Goal: Task Accomplishment & Management: Use online tool/utility

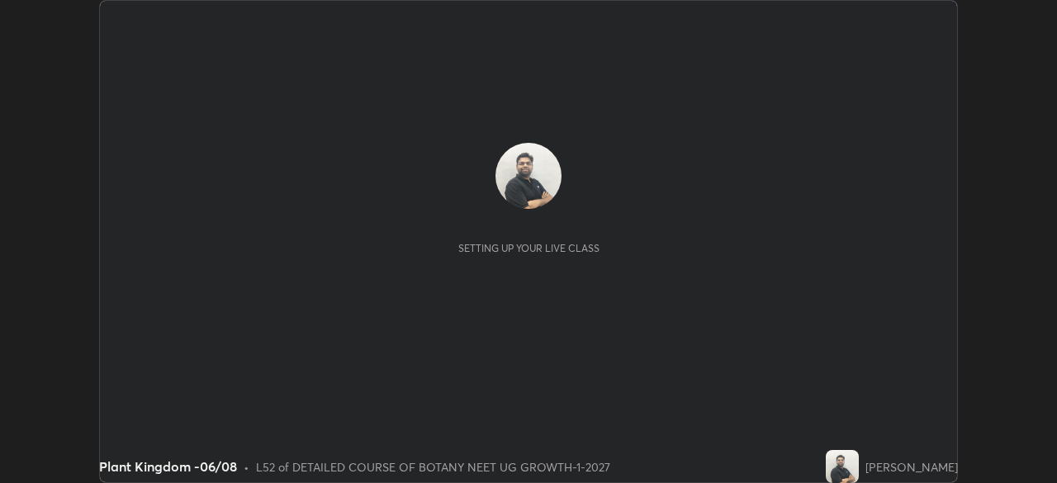
scroll to position [483, 1056]
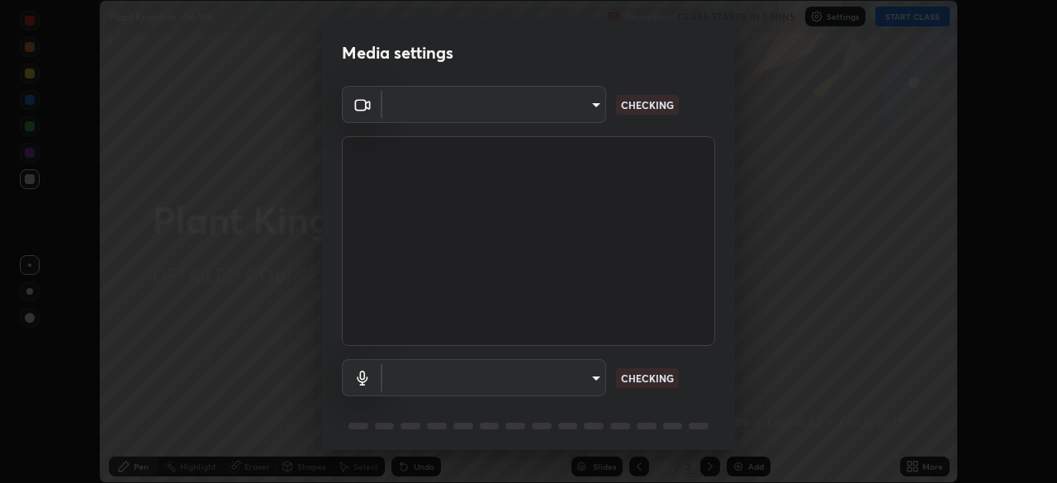
click at [576, 113] on body "Erase all Plant Kingdom -06/08 Recording CLASS STARTS IN 7 MINS Settings START …" at bounding box center [528, 241] width 1057 height 483
click at [571, 107] on div at bounding box center [528, 241] width 1057 height 483
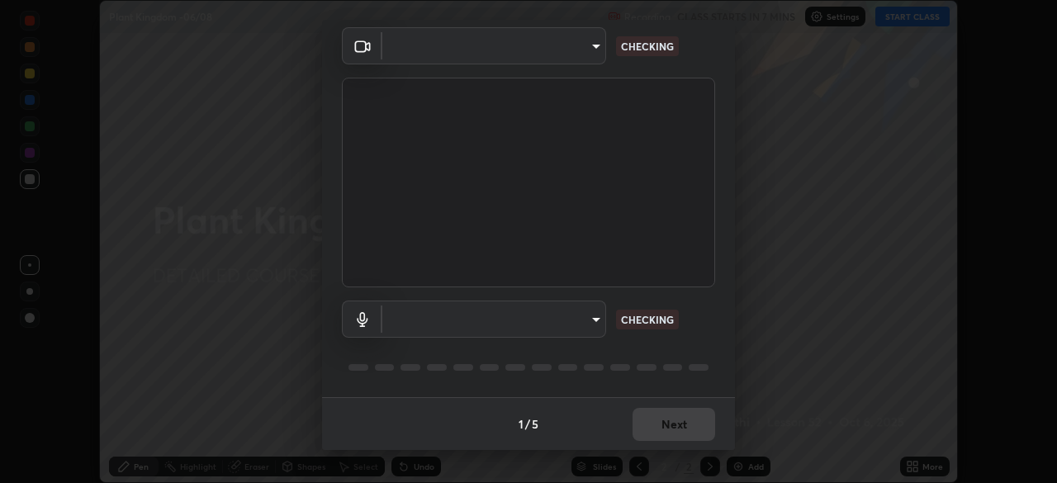
type input "cd196dca7ee3473cd0bbb3bb2826c5ea68ab4168b05a595dea54bdb54e95643a"
type input "8a746cdf30822f0194d7ebaae9e2952f093a53666f518d89720ff13f51db075d"
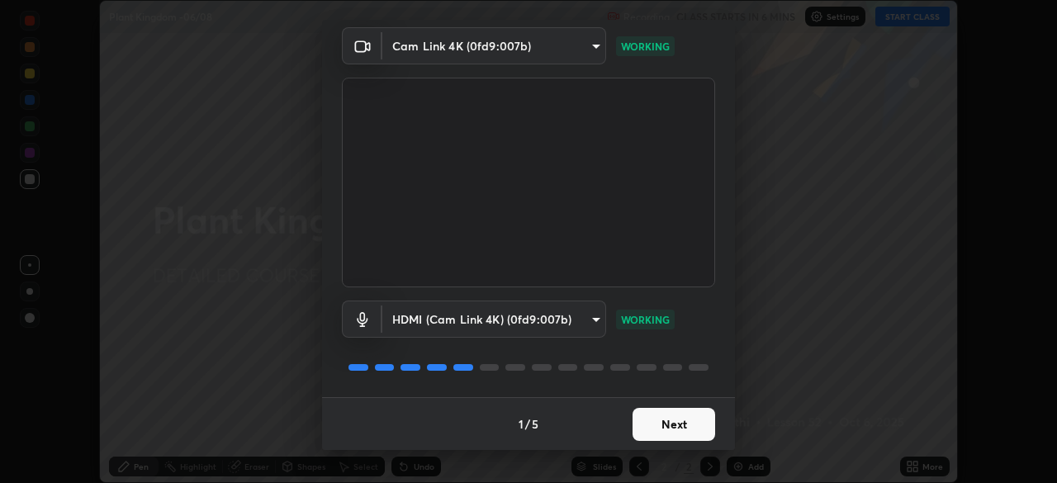
click at [670, 426] on button "Next" at bounding box center [674, 424] width 83 height 33
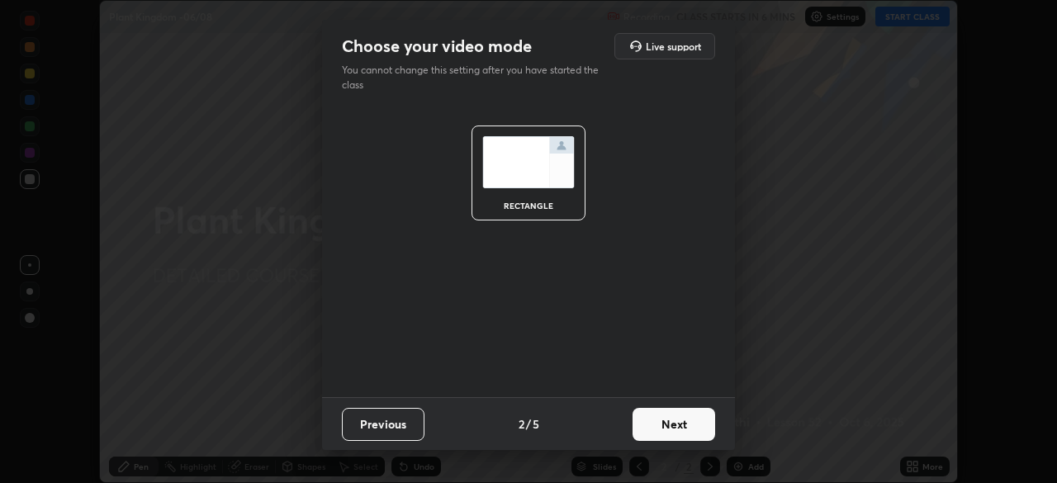
scroll to position [0, 0]
click at [681, 434] on button "Next" at bounding box center [674, 424] width 83 height 33
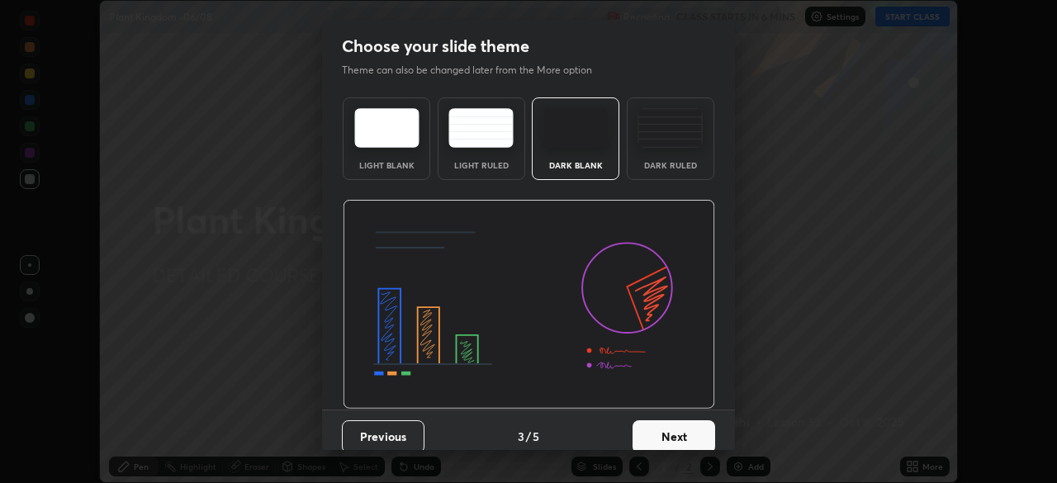
click at [695, 434] on button "Next" at bounding box center [674, 436] width 83 height 33
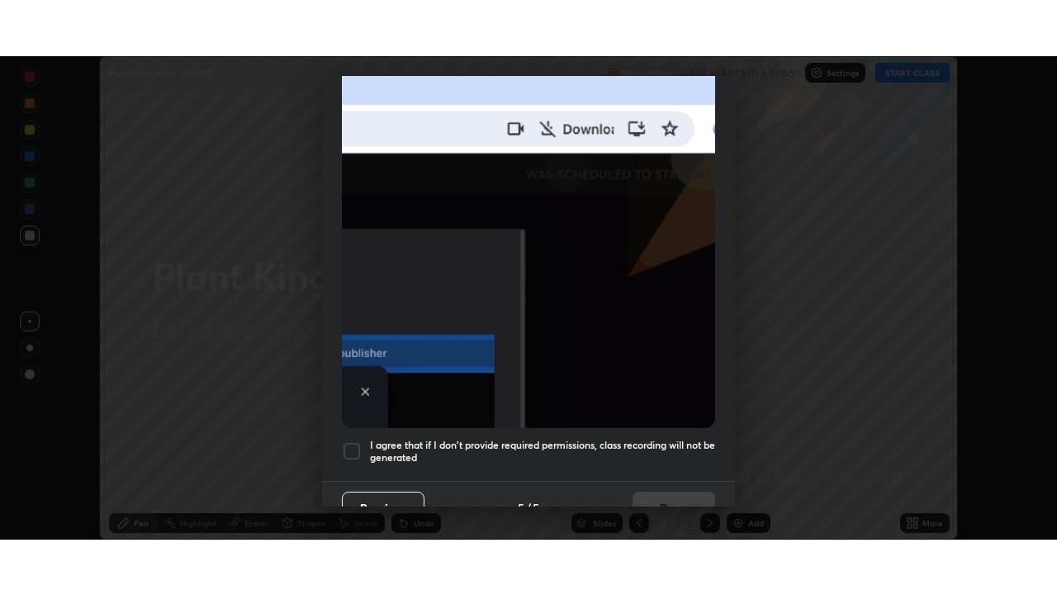
scroll to position [396, 0]
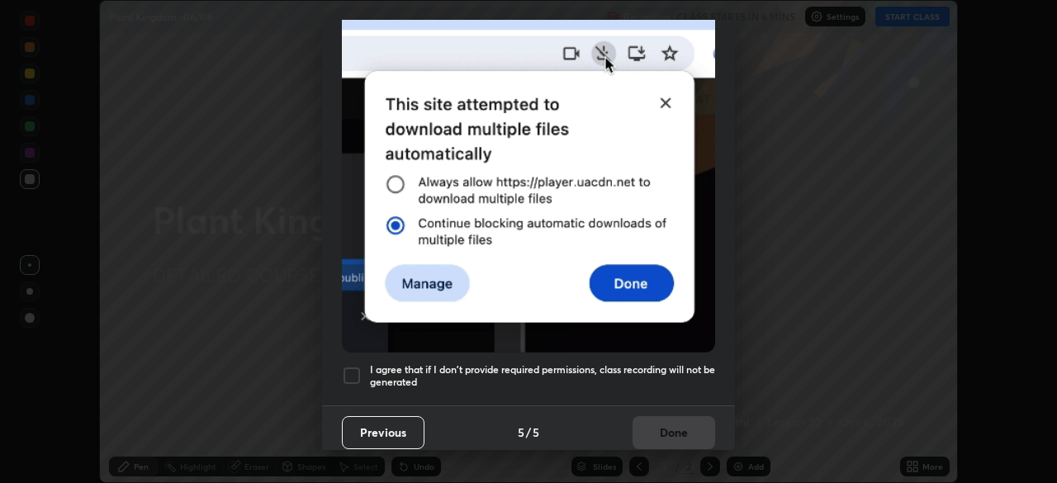
click at [352, 368] on div at bounding box center [352, 376] width 20 height 20
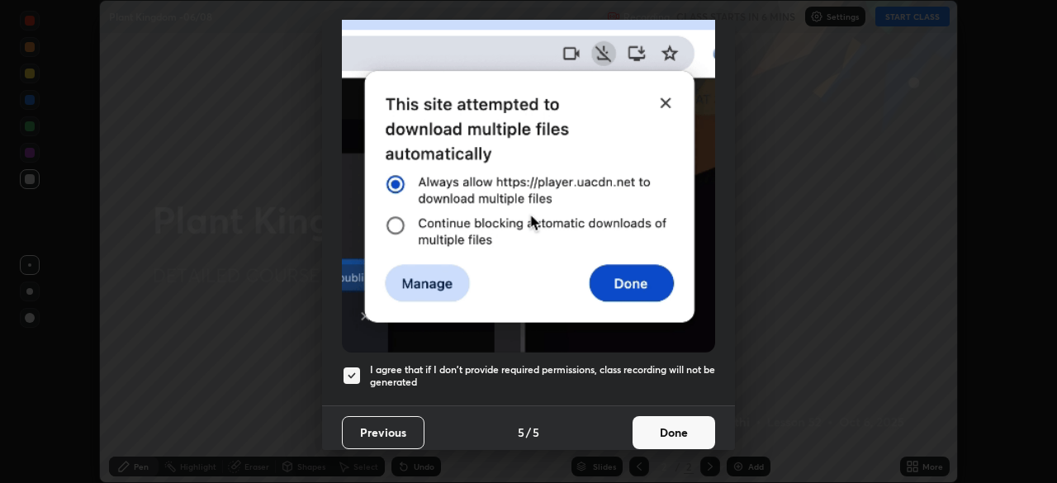
click at [661, 420] on button "Done" at bounding box center [674, 432] width 83 height 33
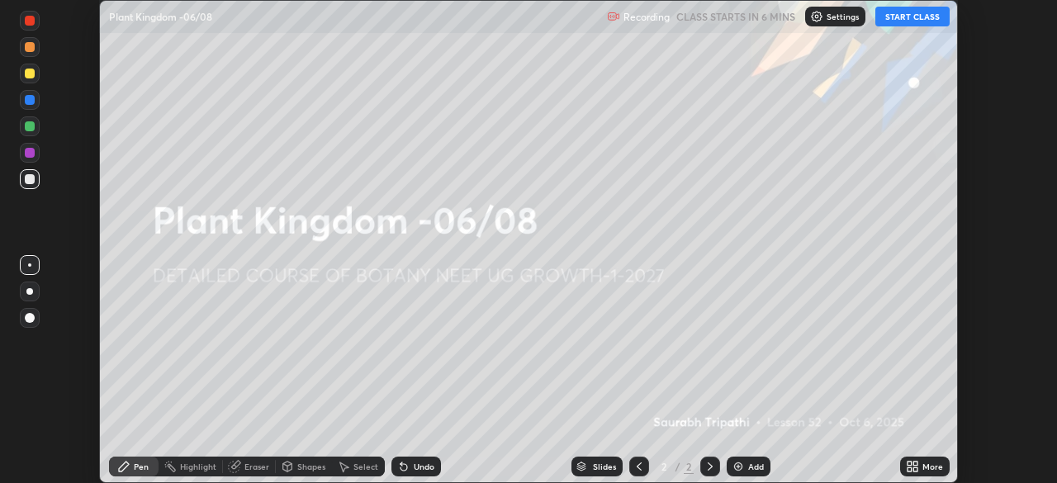
click at [908, 467] on icon at bounding box center [912, 466] width 13 height 13
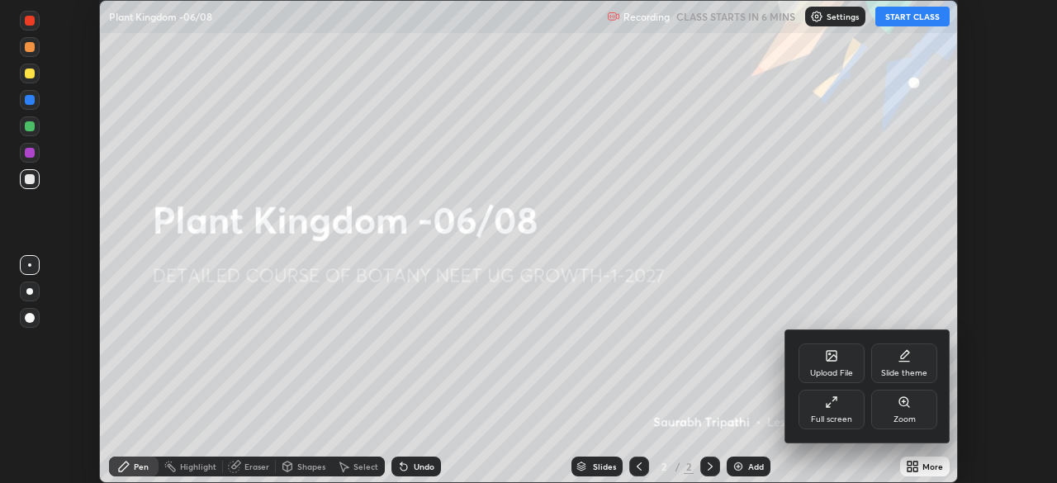
click at [823, 412] on div "Full screen" at bounding box center [832, 410] width 66 height 40
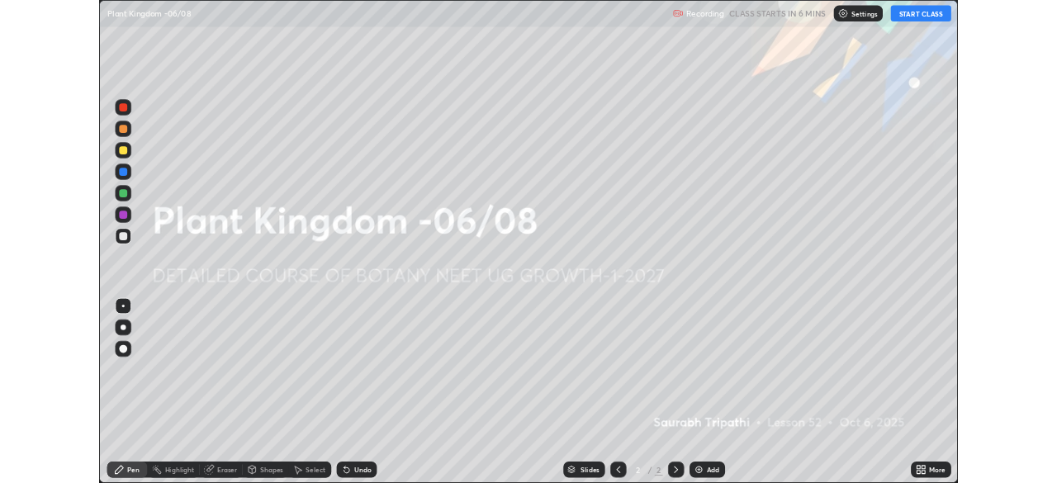
scroll to position [595, 1057]
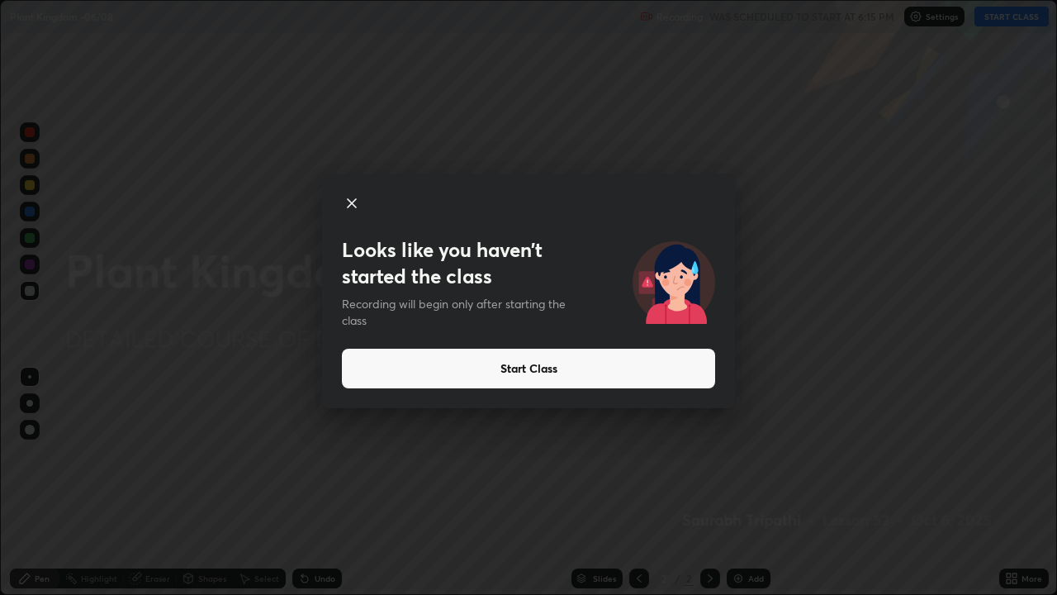
click at [714, 382] on button "Start Class" at bounding box center [528, 369] width 373 height 40
click at [625, 377] on button "Start Class" at bounding box center [528, 369] width 373 height 40
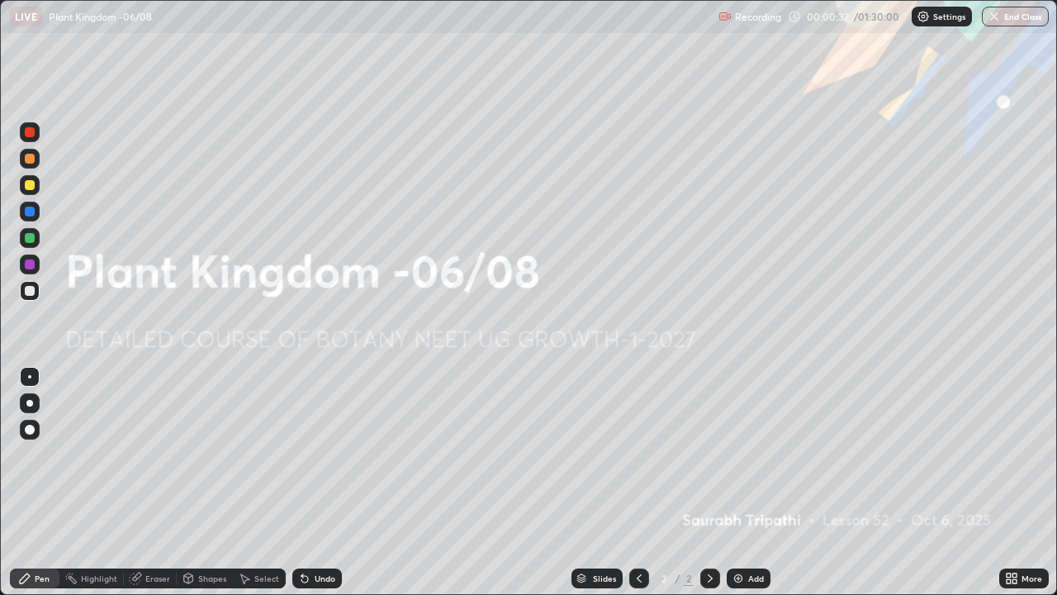
click at [1014, 482] on icon at bounding box center [1015, 575] width 4 height 4
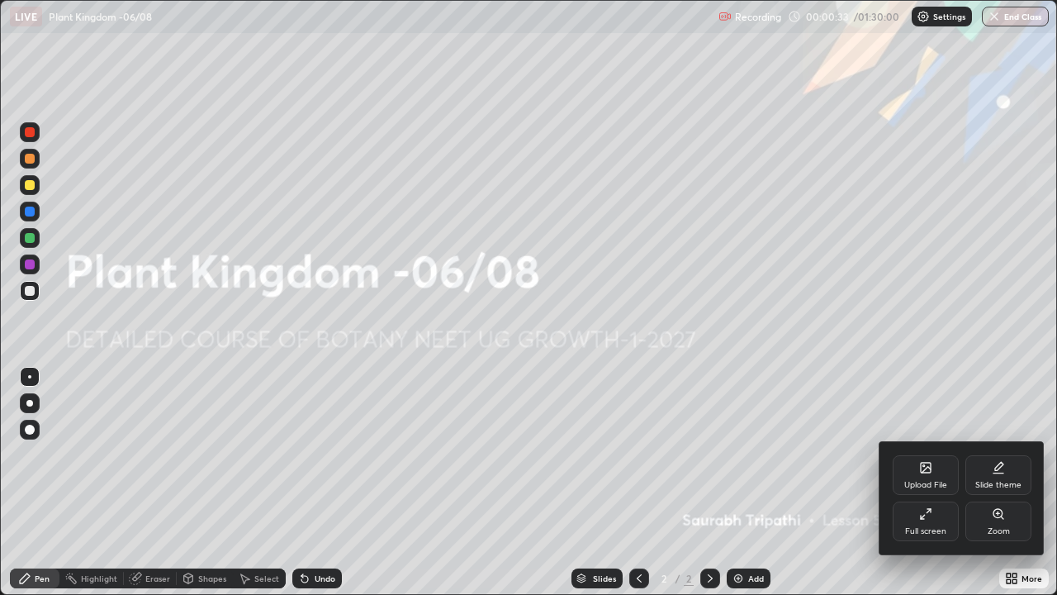
click at [920, 482] on div "Full screen" at bounding box center [926, 521] width 66 height 40
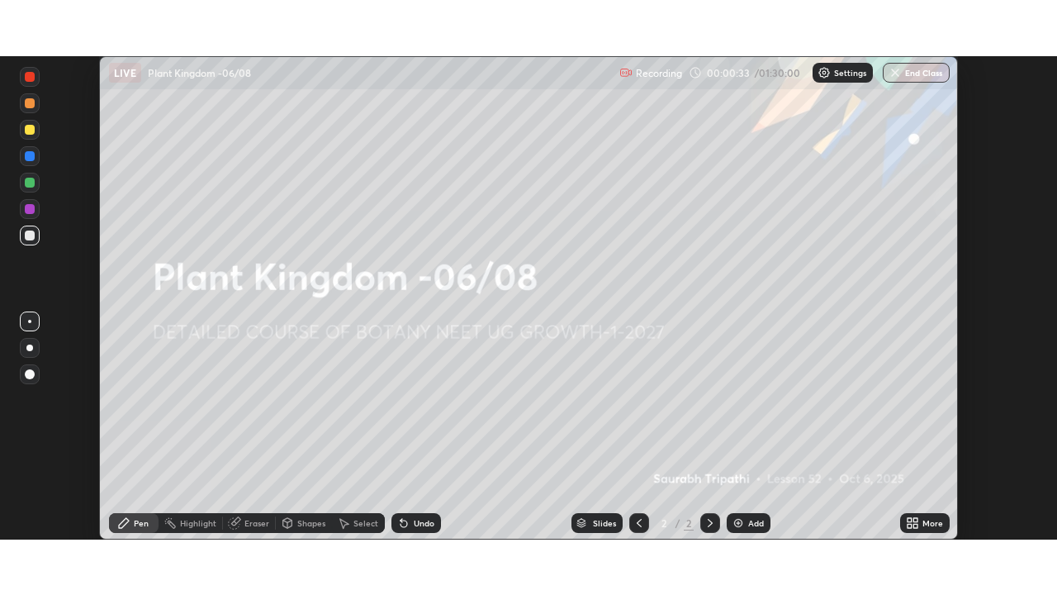
scroll to position [82103, 81529]
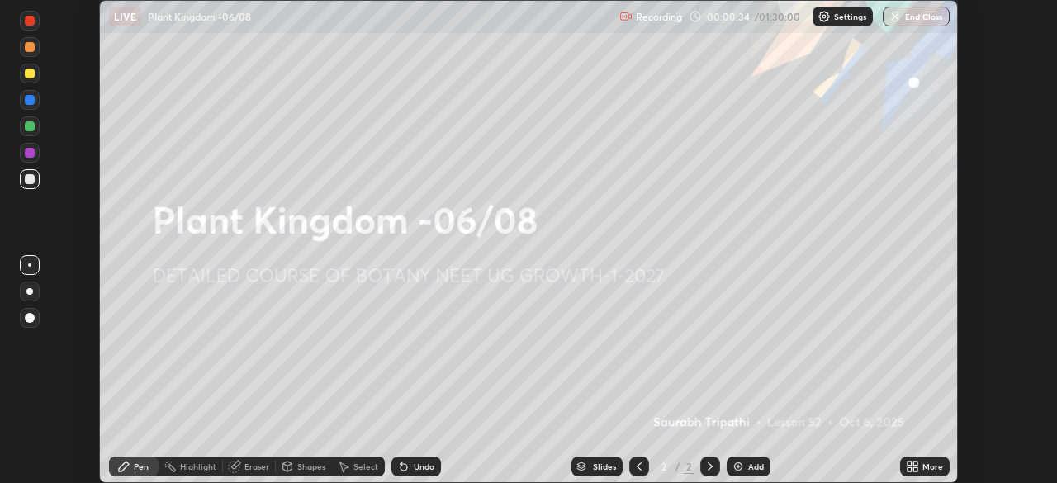
click at [913, 466] on icon at bounding box center [912, 466] width 13 height 13
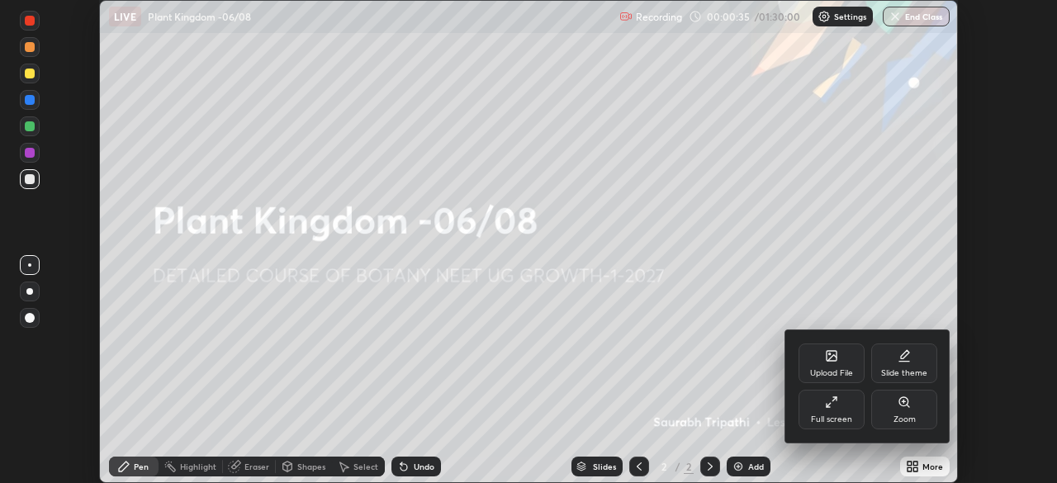
click at [842, 407] on div "Full screen" at bounding box center [832, 410] width 66 height 40
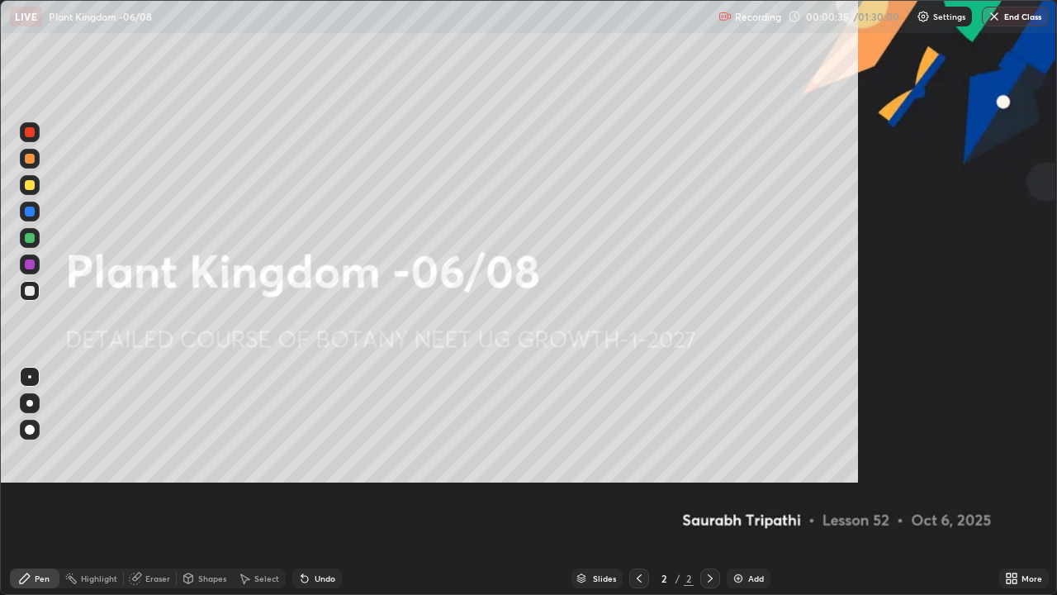
scroll to position [595, 1057]
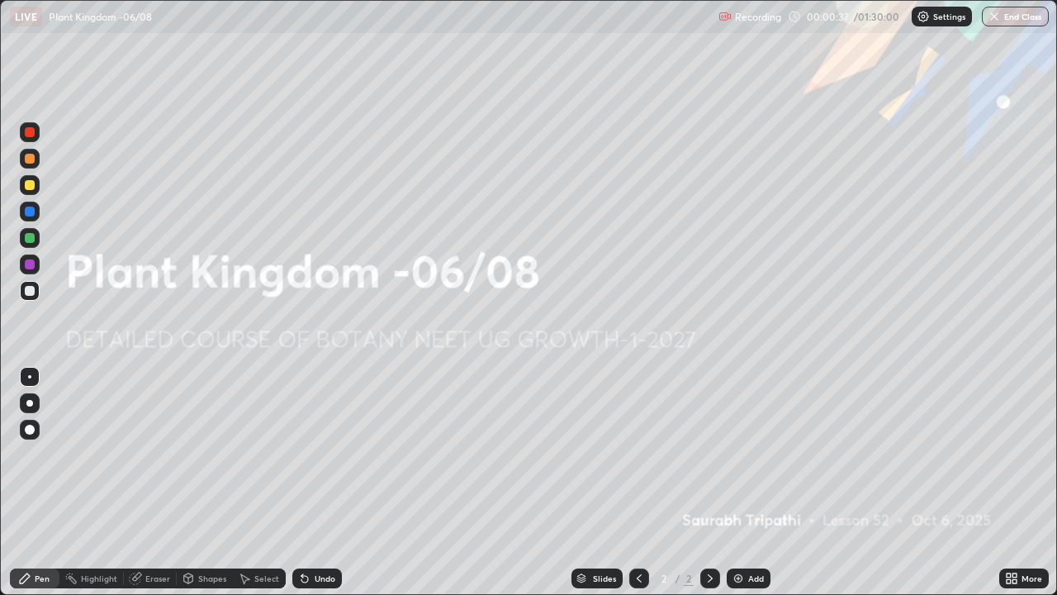
click at [1016, 482] on icon at bounding box center [1015, 581] width 4 height 4
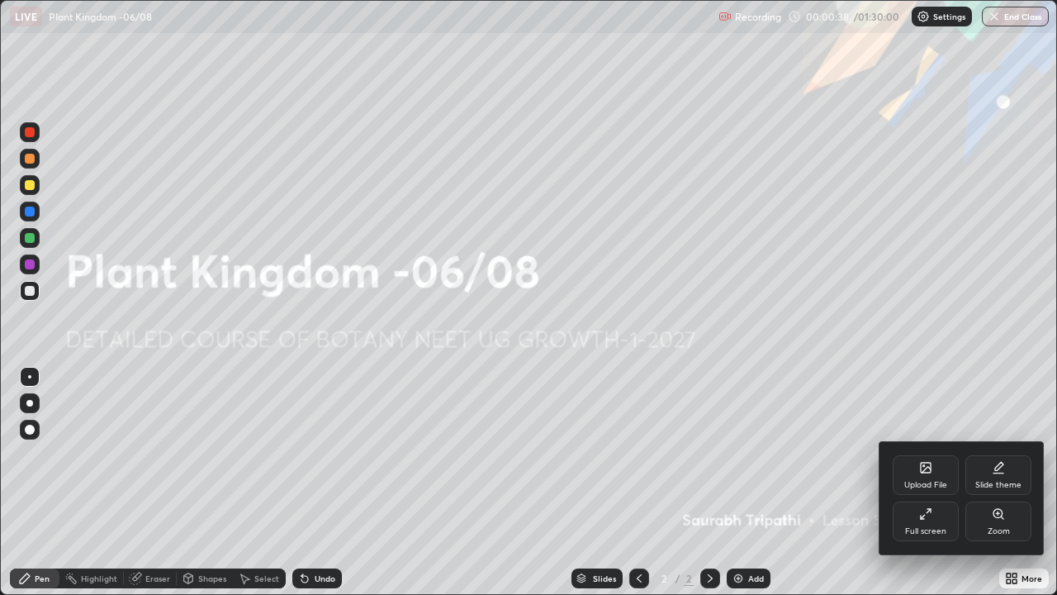
click at [929, 477] on div "Upload File" at bounding box center [926, 475] width 66 height 40
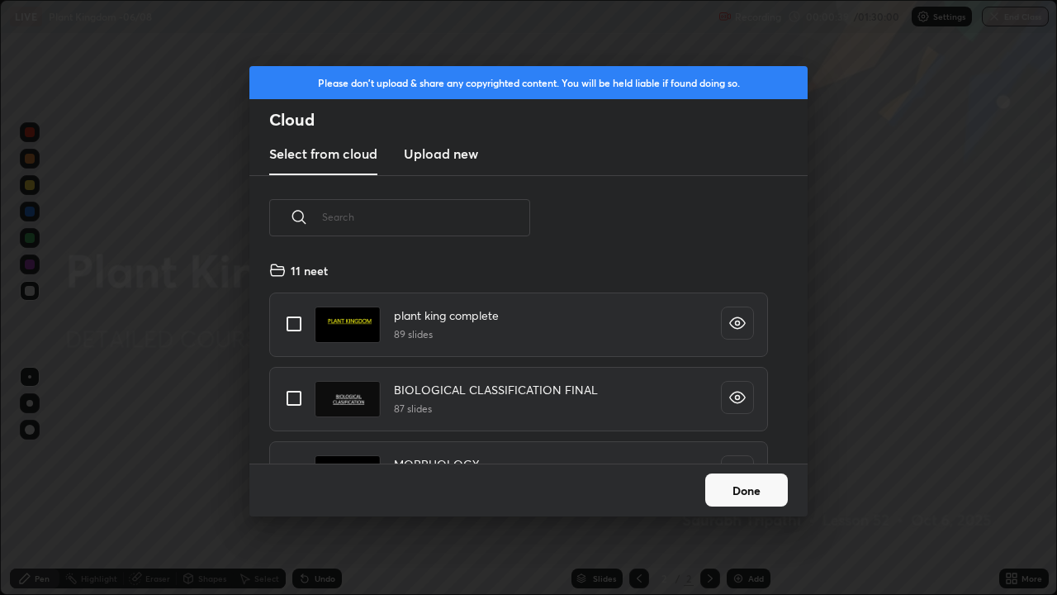
scroll to position [203, 530]
click at [294, 322] on input "grid" at bounding box center [294, 323] width 35 height 35
checkbox input "true"
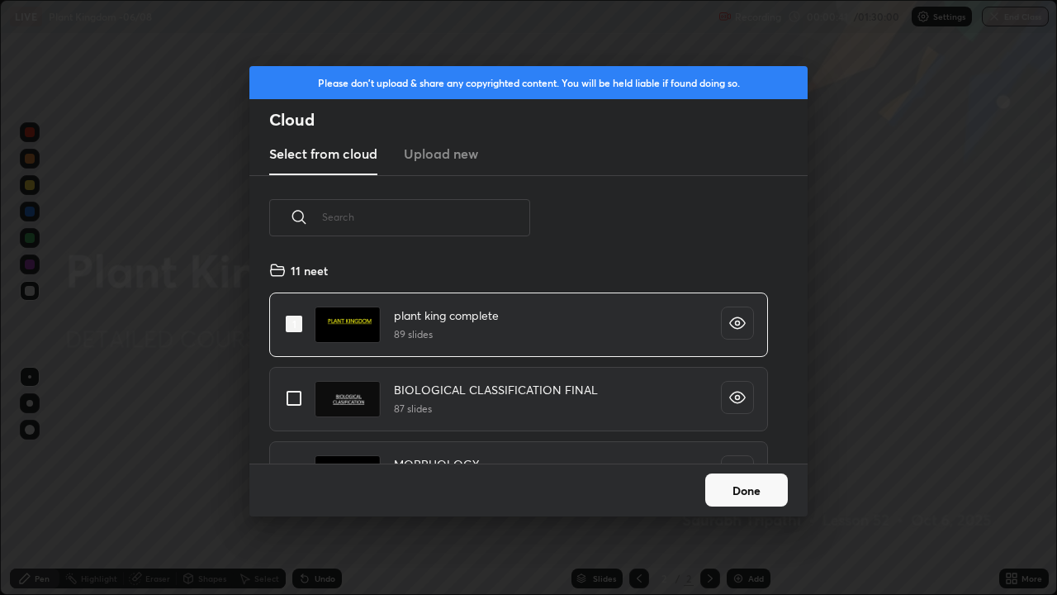
click at [732, 482] on button "Done" at bounding box center [746, 489] width 83 height 33
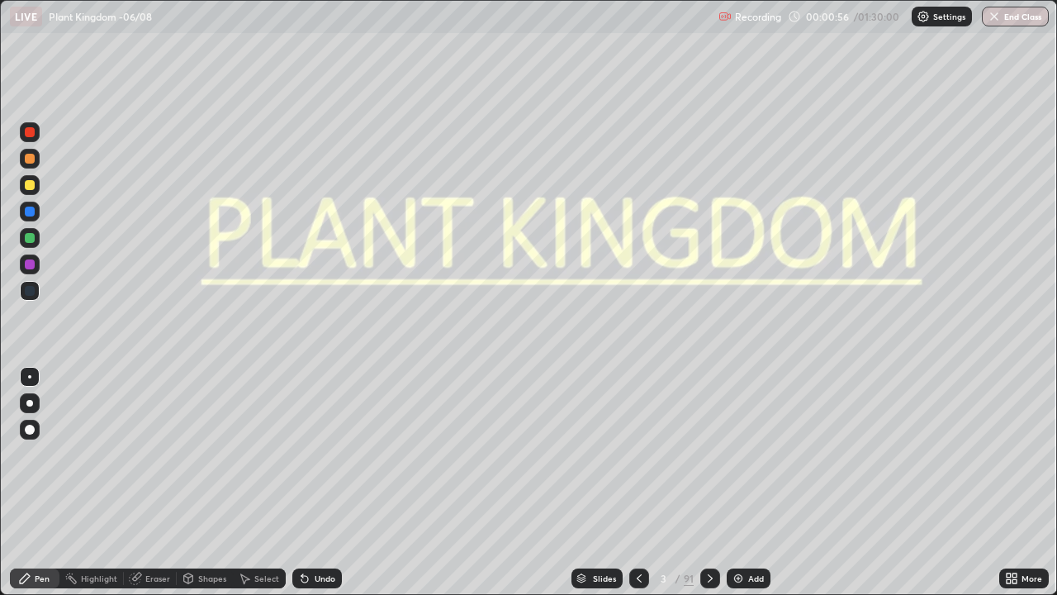
click at [603, 482] on div "Slides" at bounding box center [604, 578] width 23 height 8
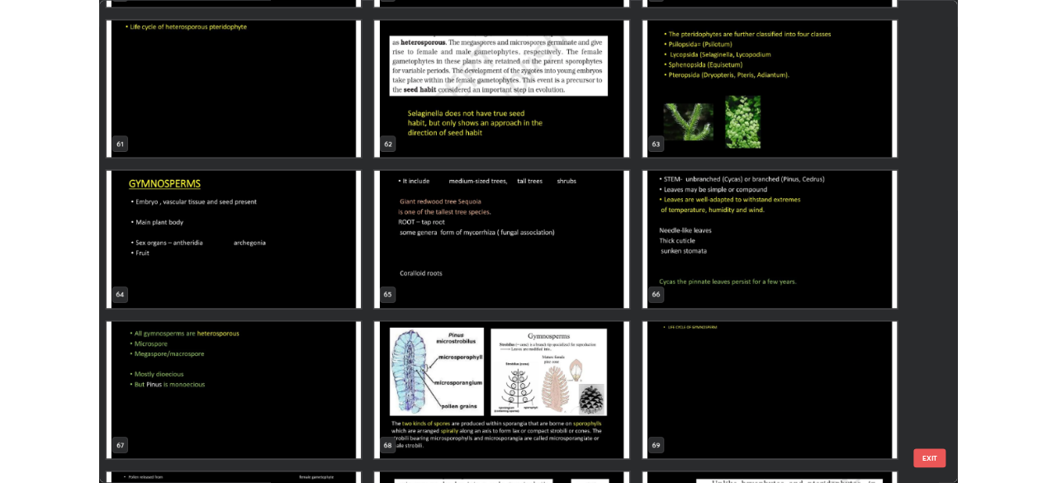
scroll to position [3696, 0]
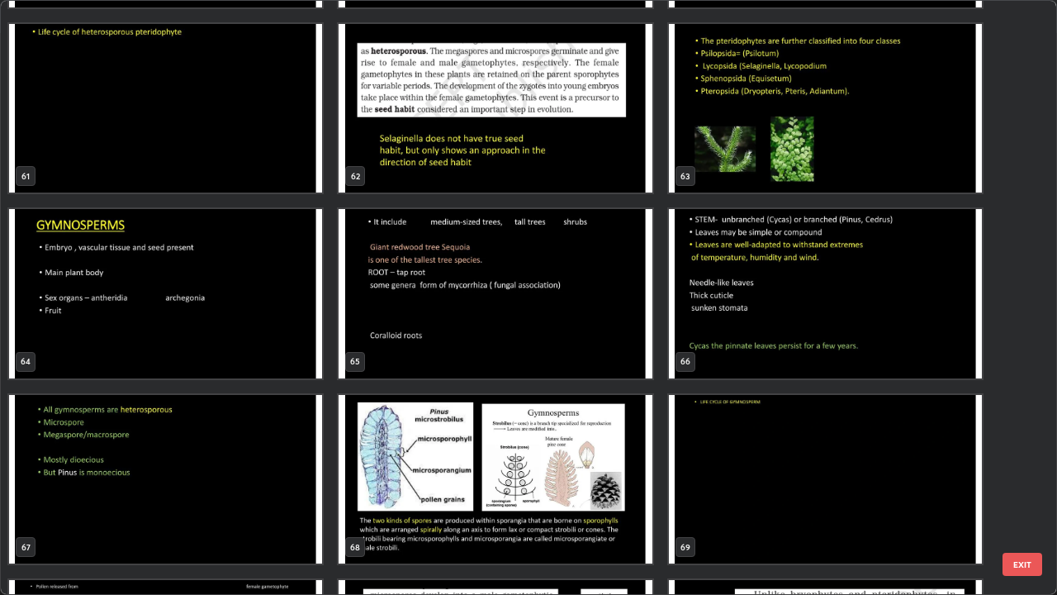
click at [266, 314] on img "grid" at bounding box center [165, 293] width 313 height 169
click at [271, 315] on img "grid" at bounding box center [165, 293] width 313 height 169
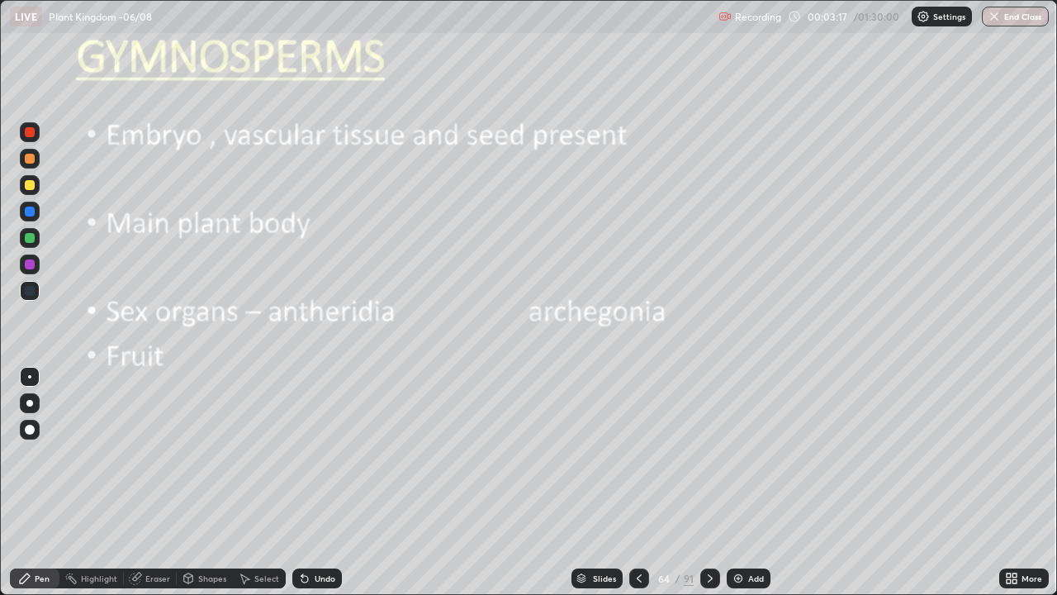
click at [26, 204] on div at bounding box center [30, 212] width 20 height 20
click at [30, 186] on div at bounding box center [30, 185] width 10 height 10
click at [709, 482] on icon at bounding box center [710, 577] width 13 height 13
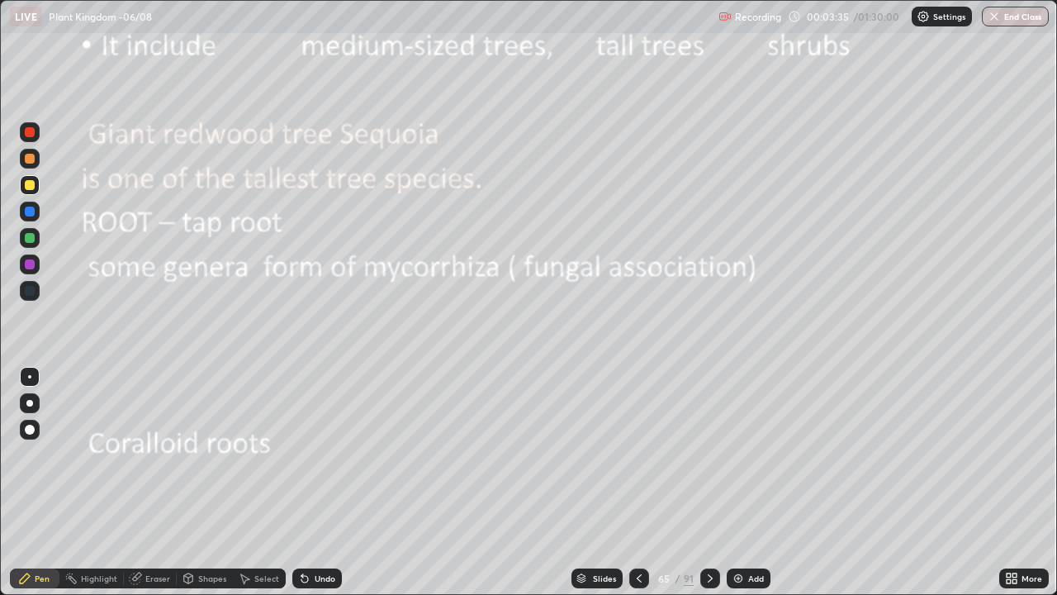
click at [31, 160] on div at bounding box center [30, 159] width 10 height 10
click at [27, 428] on div at bounding box center [30, 429] width 10 height 10
click at [28, 405] on div at bounding box center [29, 403] width 7 height 7
click at [708, 482] on icon at bounding box center [710, 578] width 5 height 8
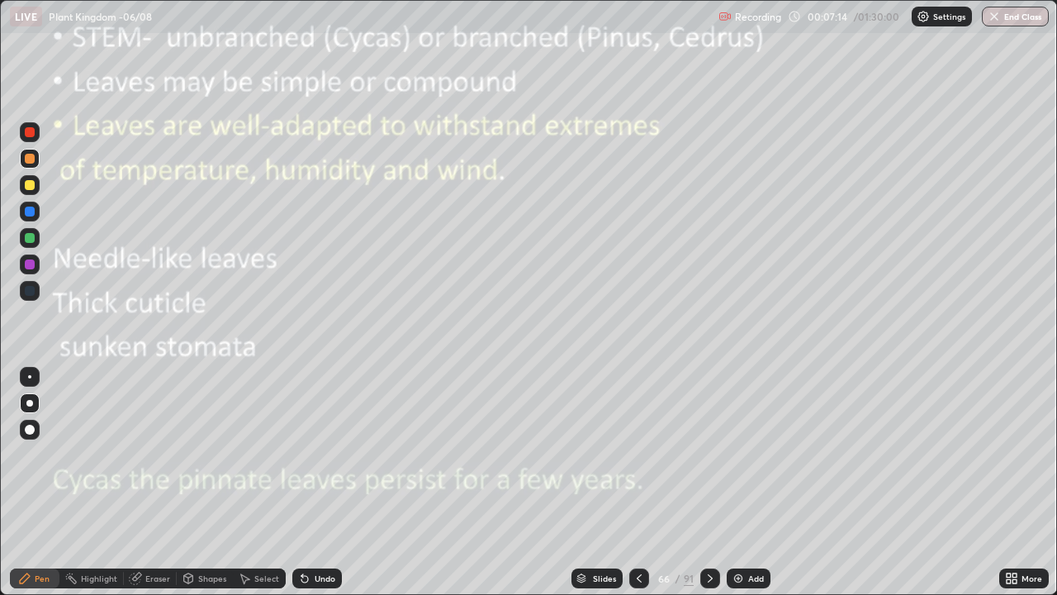
click at [28, 186] on div at bounding box center [30, 185] width 10 height 10
click at [32, 131] on div at bounding box center [30, 132] width 10 height 10
click at [146, 482] on div "Eraser" at bounding box center [157, 578] width 25 height 8
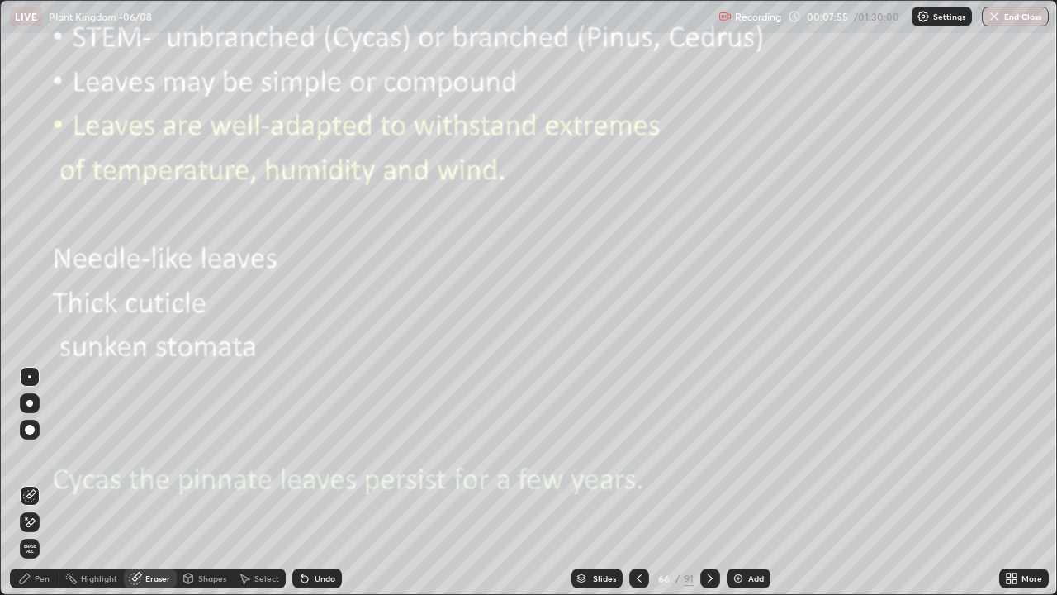
click at [29, 482] on icon at bounding box center [29, 495] width 13 height 13
click at [26, 482] on icon at bounding box center [27, 518] width 2 height 2
click at [28, 482] on icon at bounding box center [24, 577] width 13 height 13
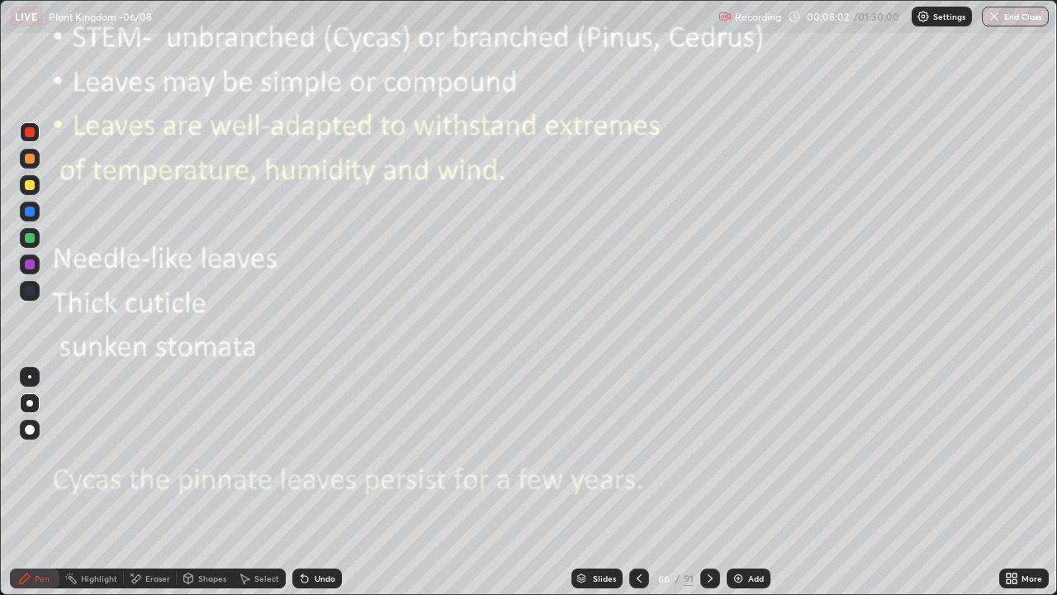
click at [29, 405] on div at bounding box center [29, 403] width 7 height 7
click at [31, 182] on div at bounding box center [30, 185] width 10 height 10
click at [41, 260] on div at bounding box center [30, 264] width 26 height 26
click at [31, 187] on div at bounding box center [30, 185] width 10 height 10
click at [1022, 482] on div "More" at bounding box center [1032, 578] width 21 height 8
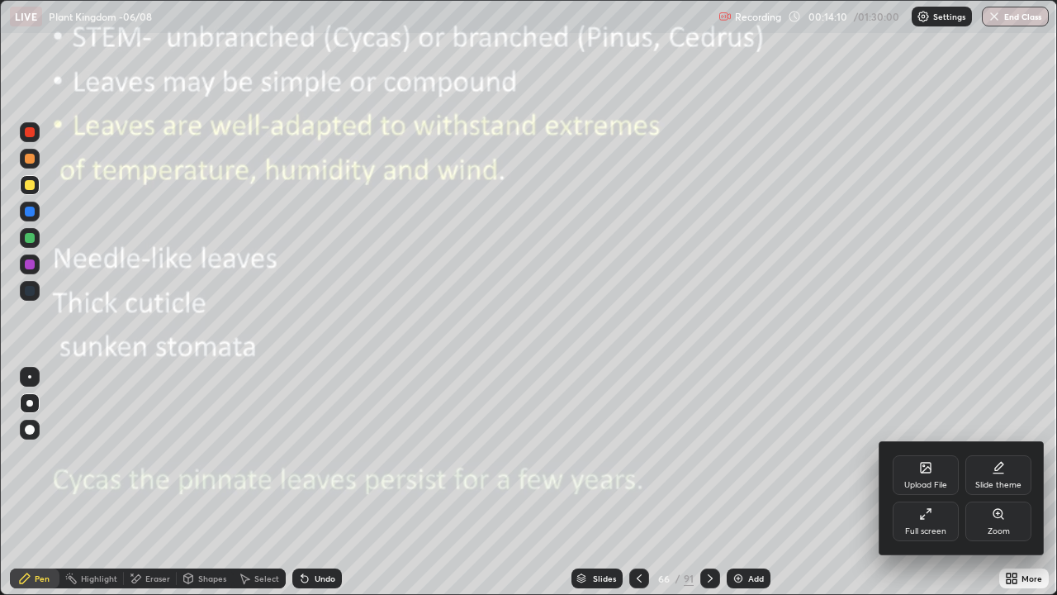
click at [926, 482] on icon at bounding box center [925, 513] width 13 height 13
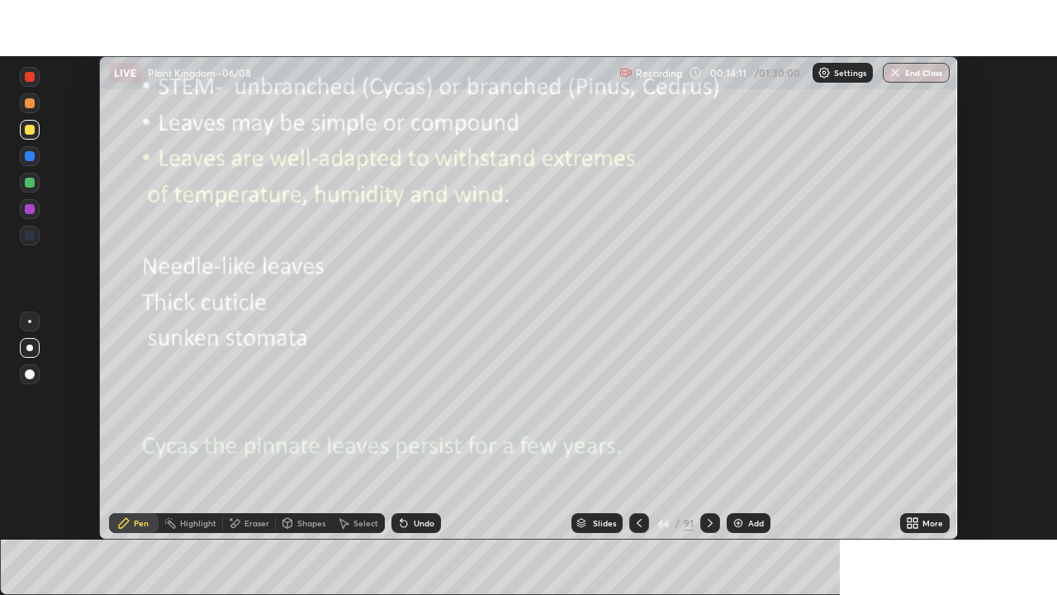
scroll to position [82103, 81529]
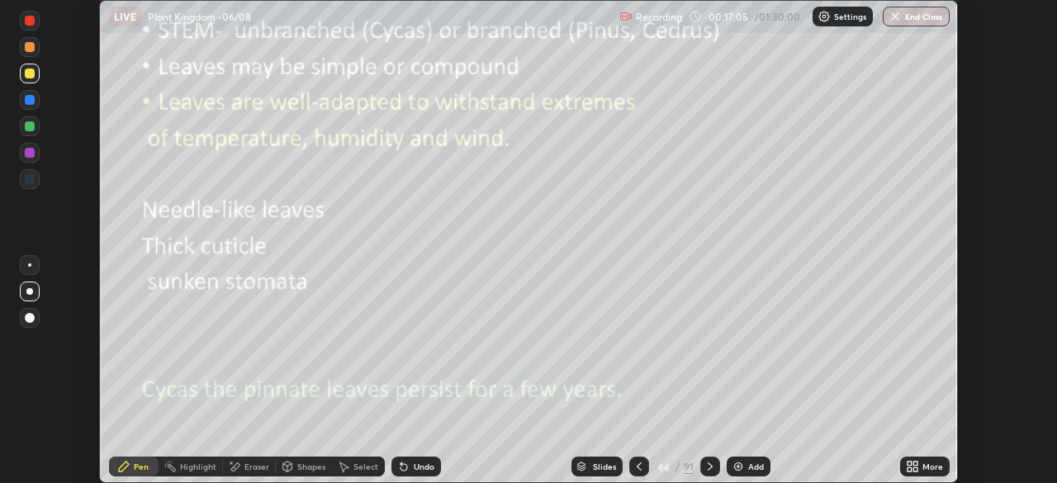
click at [911, 472] on icon at bounding box center [910, 469] width 4 height 4
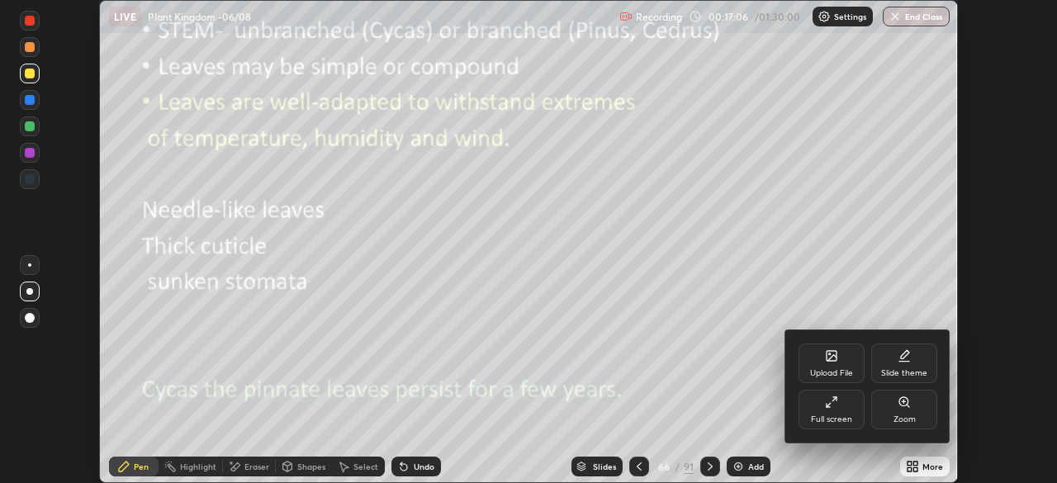
click at [838, 413] on div "Full screen" at bounding box center [832, 410] width 66 height 40
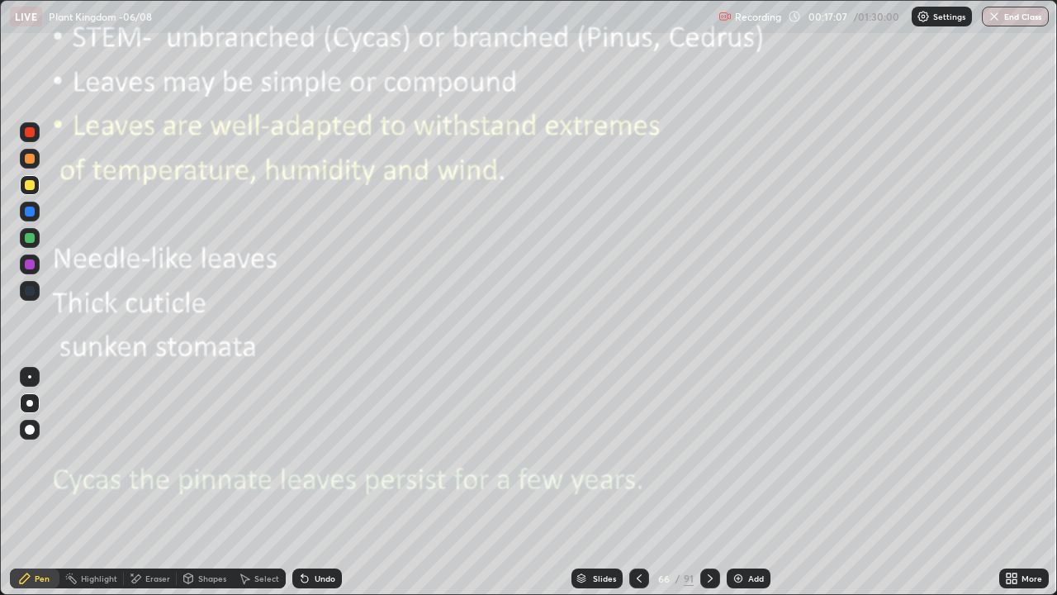
scroll to position [595, 1057]
click at [709, 482] on icon at bounding box center [710, 577] width 13 height 13
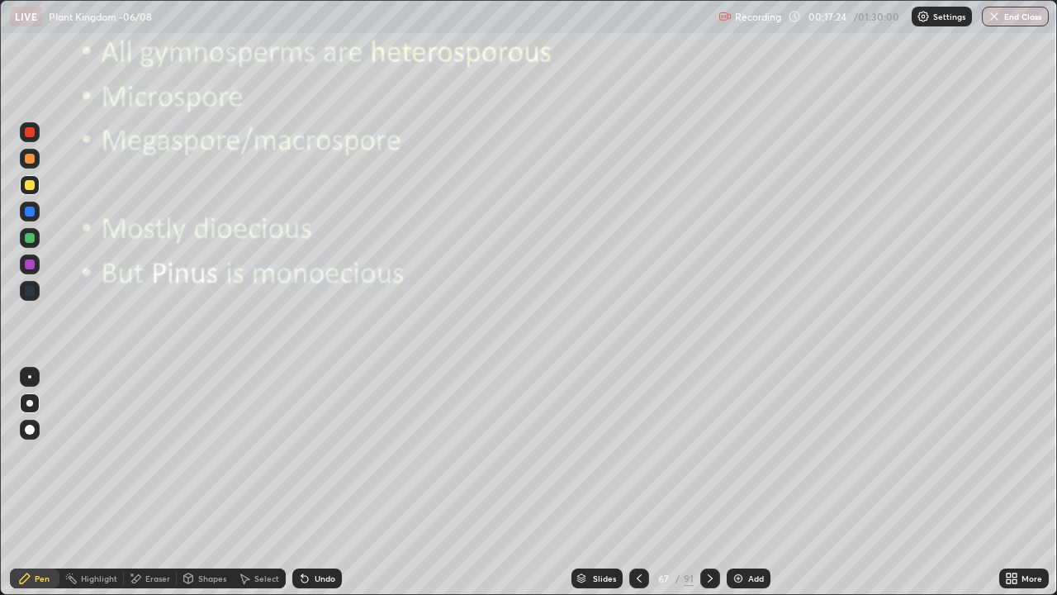
click at [30, 235] on div at bounding box center [30, 238] width 10 height 10
click at [31, 185] on div at bounding box center [30, 185] width 10 height 10
click at [25, 235] on div at bounding box center [30, 238] width 10 height 10
click at [714, 482] on icon at bounding box center [710, 577] width 13 height 13
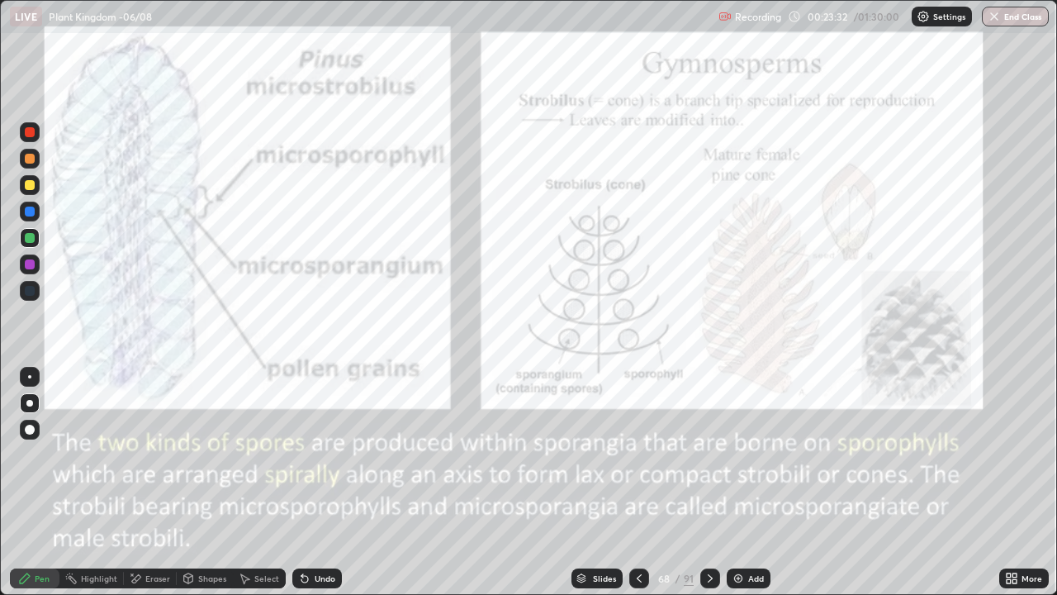
click at [640, 482] on div at bounding box center [639, 578] width 20 height 20
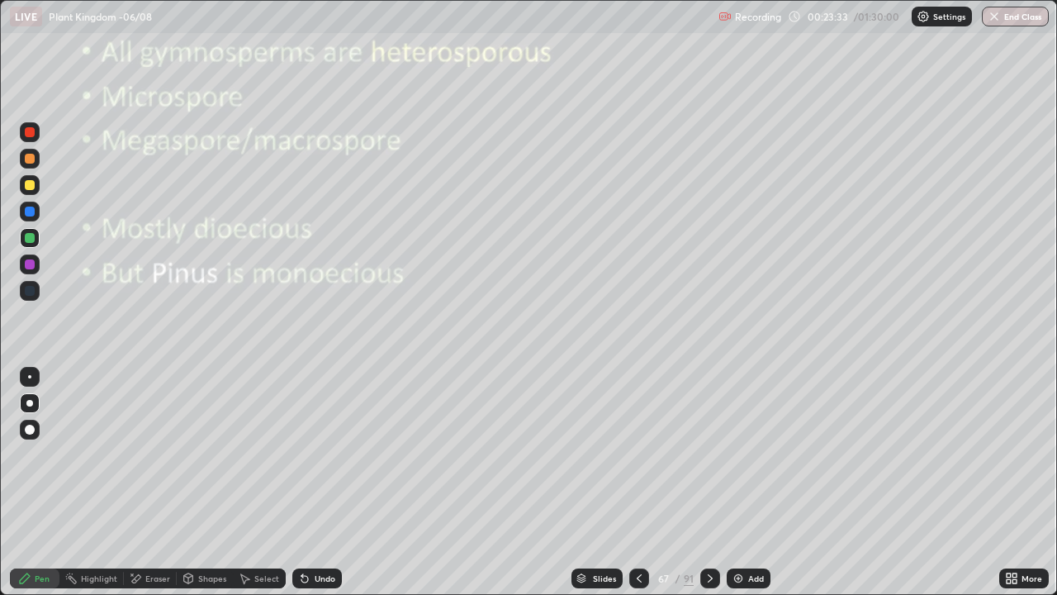
click at [754, 482] on div "Add" at bounding box center [756, 578] width 16 height 8
click at [26, 189] on div at bounding box center [30, 185] width 20 height 20
click at [31, 240] on div at bounding box center [30, 238] width 10 height 10
click at [30, 185] on div at bounding box center [30, 185] width 10 height 10
click at [34, 238] on div at bounding box center [30, 238] width 10 height 10
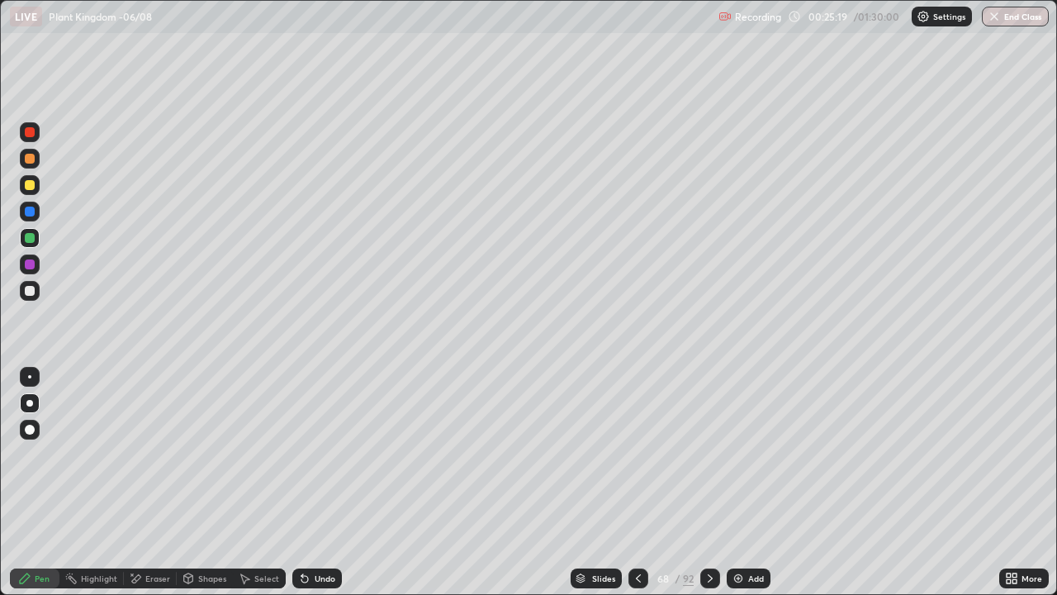
click at [31, 439] on div at bounding box center [30, 430] width 20 height 20
click at [32, 259] on div at bounding box center [30, 264] width 10 height 10
click at [324, 482] on div "Undo" at bounding box center [325, 578] width 21 height 8
click at [29, 238] on div at bounding box center [30, 238] width 10 height 10
click at [30, 403] on div at bounding box center [29, 403] width 7 height 7
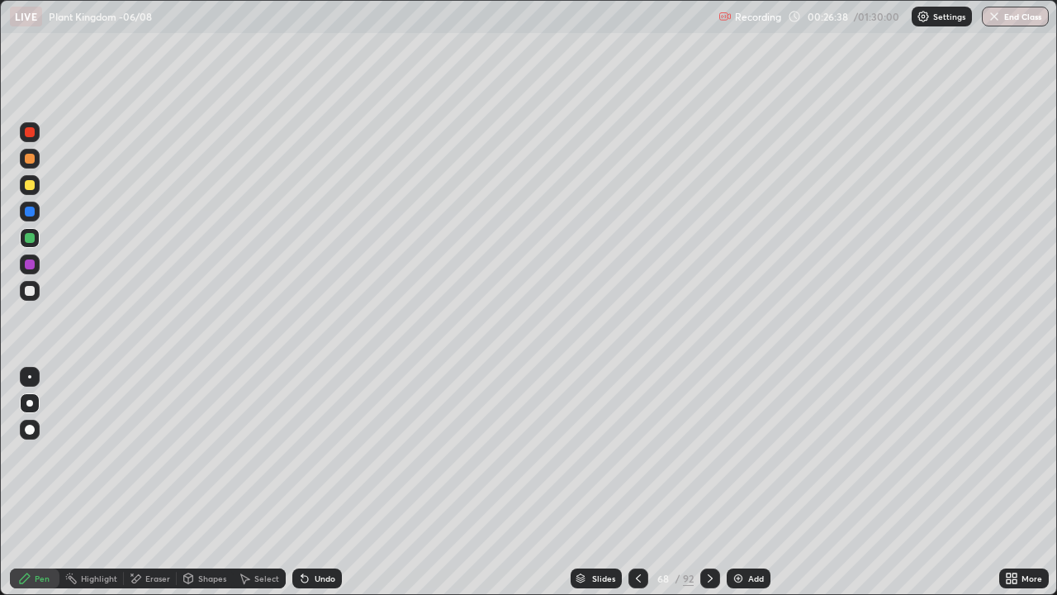
click at [25, 297] on div at bounding box center [30, 291] width 20 height 20
click at [33, 295] on div at bounding box center [30, 291] width 20 height 20
click at [153, 482] on div "Eraser" at bounding box center [150, 578] width 53 height 20
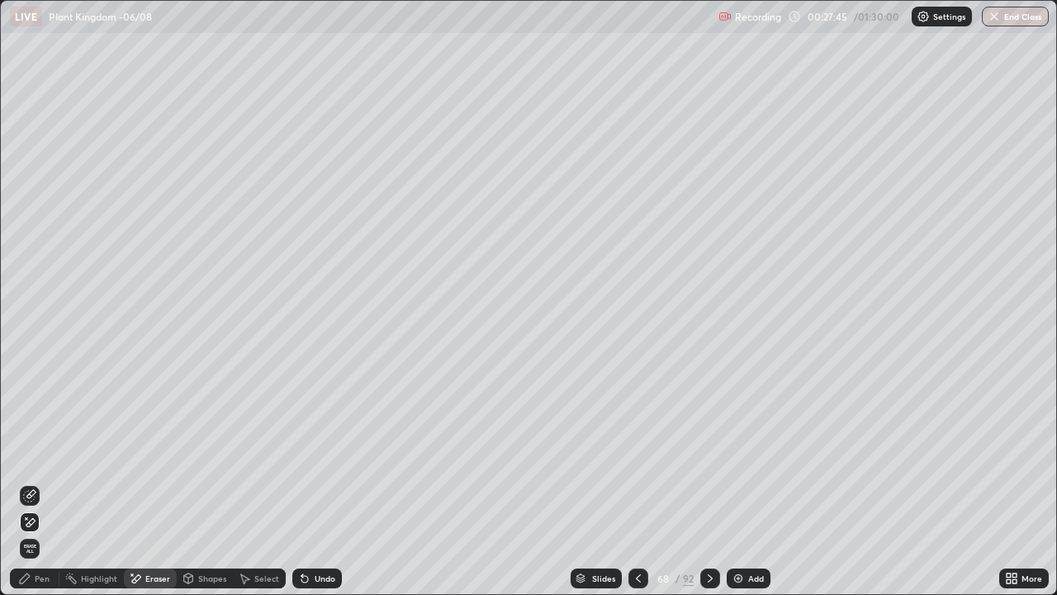
click at [31, 482] on icon at bounding box center [29, 522] width 13 height 14
click at [40, 482] on div "Pen" at bounding box center [42, 578] width 15 height 8
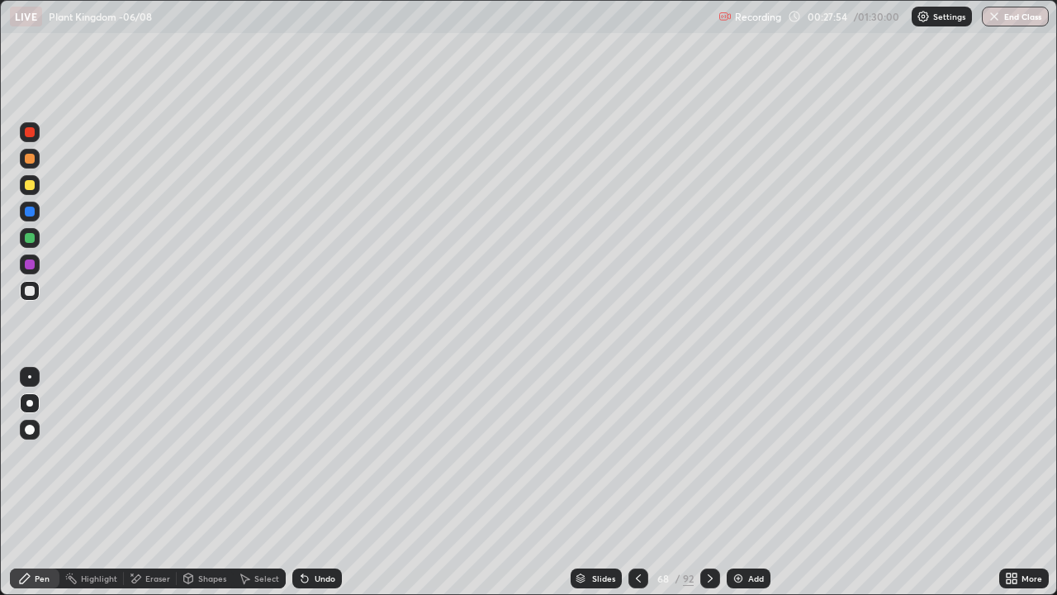
click at [30, 186] on div at bounding box center [30, 185] width 10 height 10
click at [31, 293] on div at bounding box center [30, 291] width 10 height 10
click at [30, 429] on div at bounding box center [30, 429] width 10 height 10
click at [328, 482] on div "Undo" at bounding box center [325, 578] width 21 height 8
click at [31, 426] on div at bounding box center [30, 429] width 10 height 10
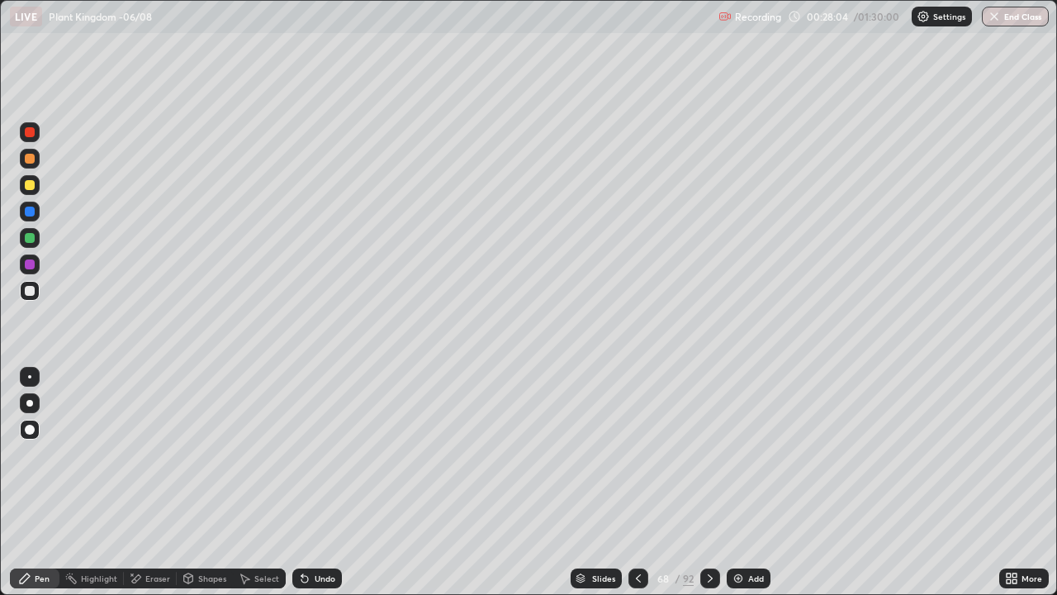
click at [31, 236] on div at bounding box center [30, 238] width 10 height 10
click at [328, 482] on div "Undo" at bounding box center [325, 578] width 21 height 8
click at [31, 212] on div at bounding box center [30, 211] width 10 height 10
click at [36, 293] on div at bounding box center [30, 291] width 20 height 20
click at [33, 189] on div at bounding box center [30, 185] width 20 height 20
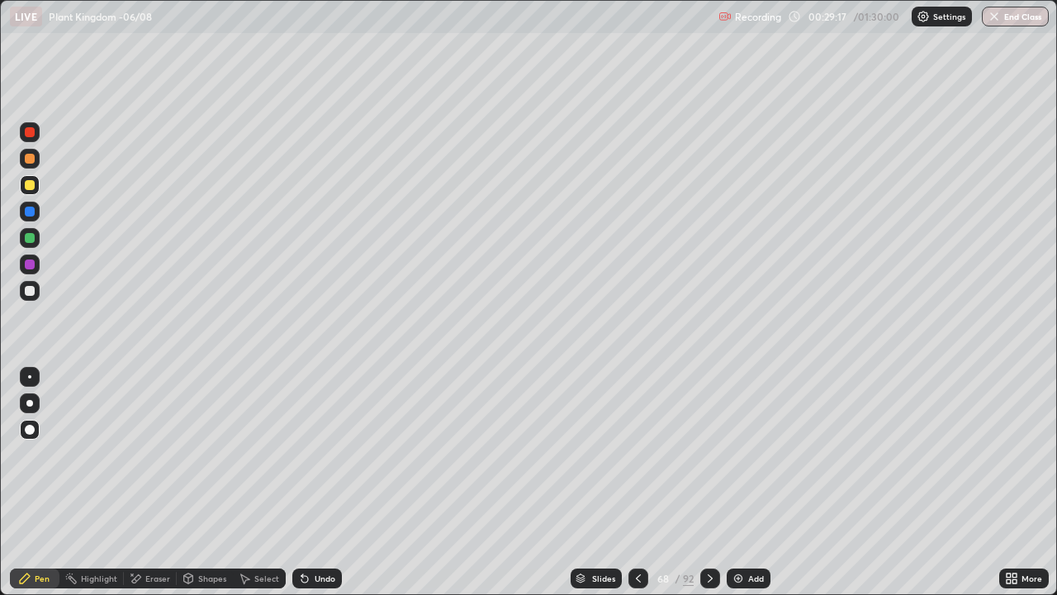
click at [31, 429] on div at bounding box center [30, 429] width 10 height 10
click at [199, 482] on div "Shapes" at bounding box center [205, 578] width 56 height 20
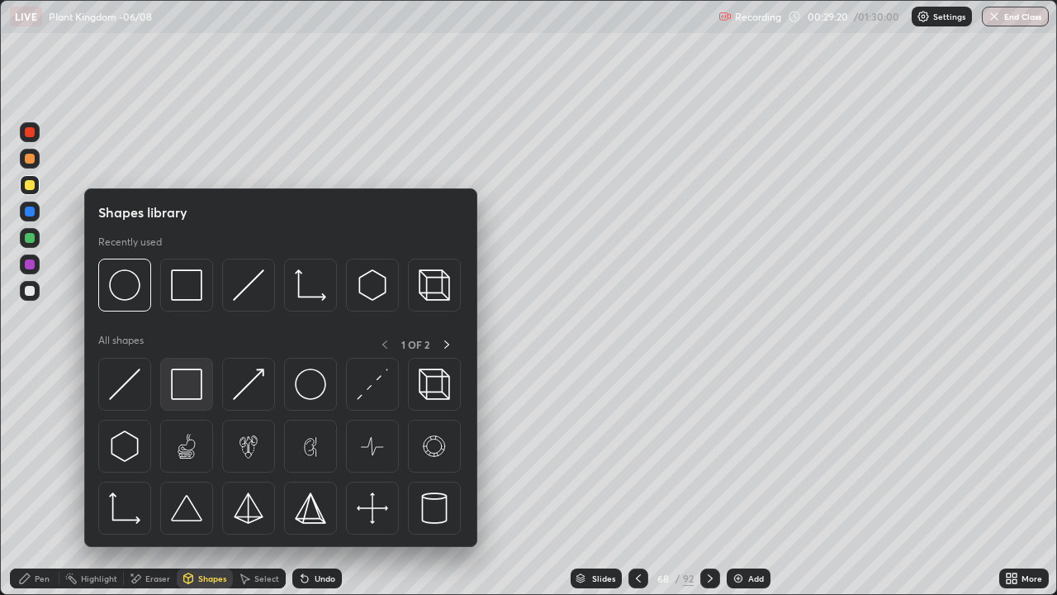
click at [186, 392] on img at bounding box center [186, 383] width 31 height 31
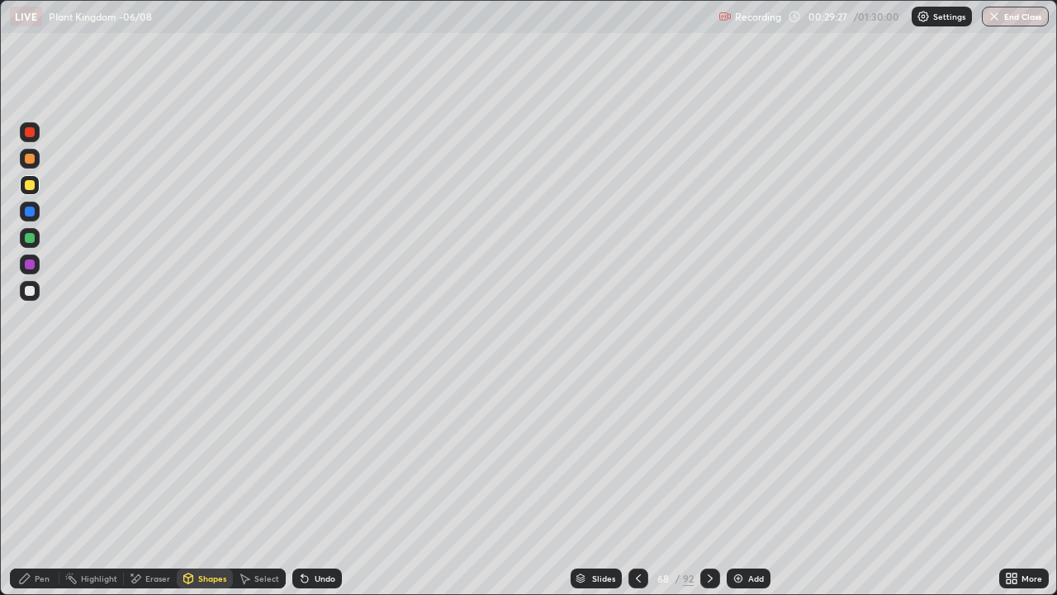
click at [47, 482] on div "Pen" at bounding box center [35, 578] width 50 height 20
click at [30, 403] on div at bounding box center [29, 403] width 7 height 7
click at [30, 289] on div at bounding box center [30, 291] width 10 height 10
click at [29, 187] on div at bounding box center [30, 185] width 10 height 10
click at [710, 482] on icon at bounding box center [710, 578] width 5 height 8
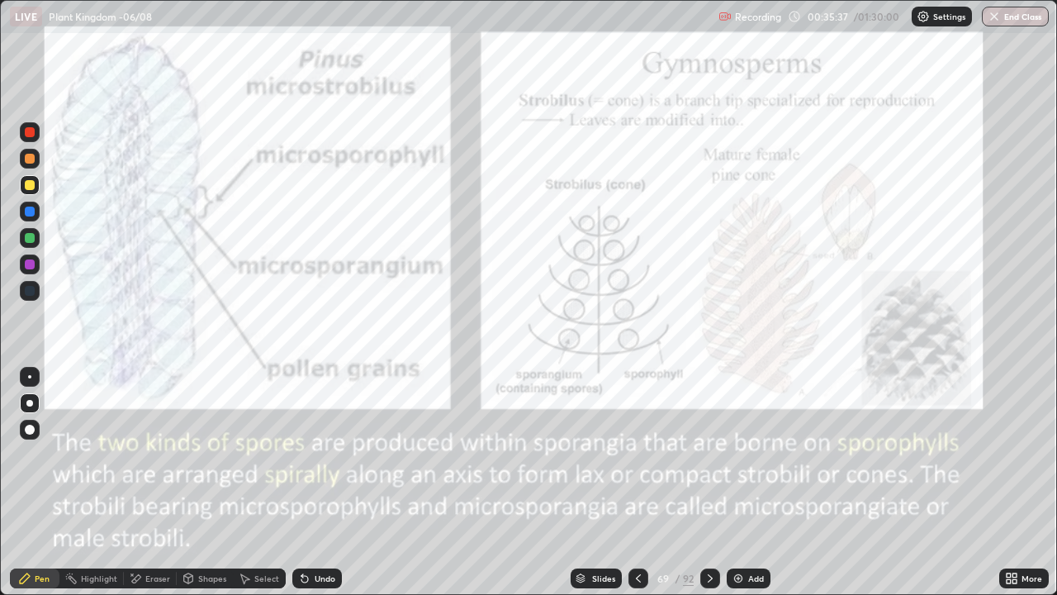
click at [636, 482] on icon at bounding box center [638, 577] width 13 height 13
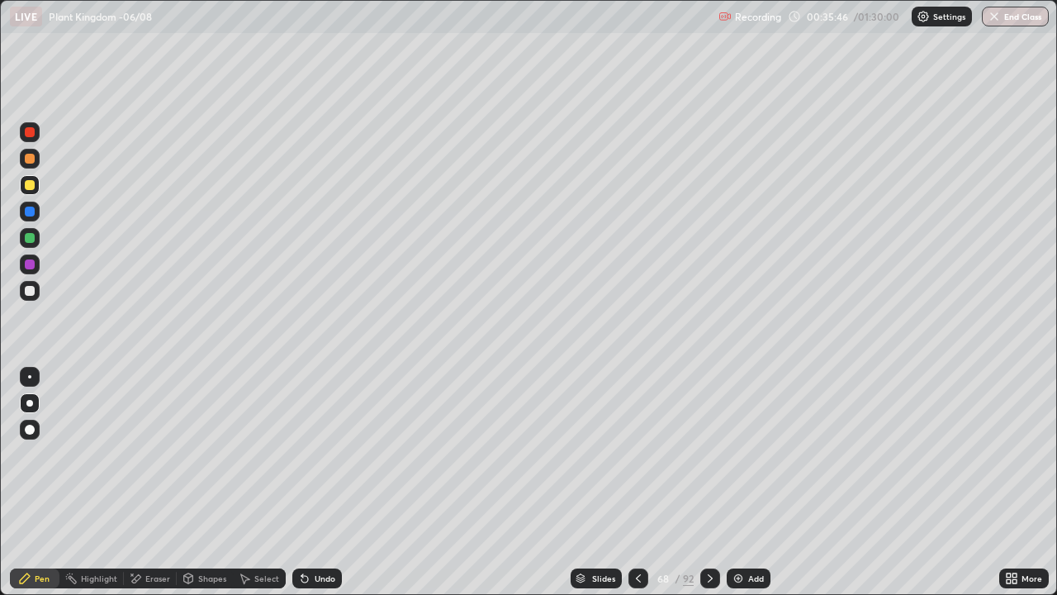
click at [710, 482] on icon at bounding box center [710, 577] width 13 height 13
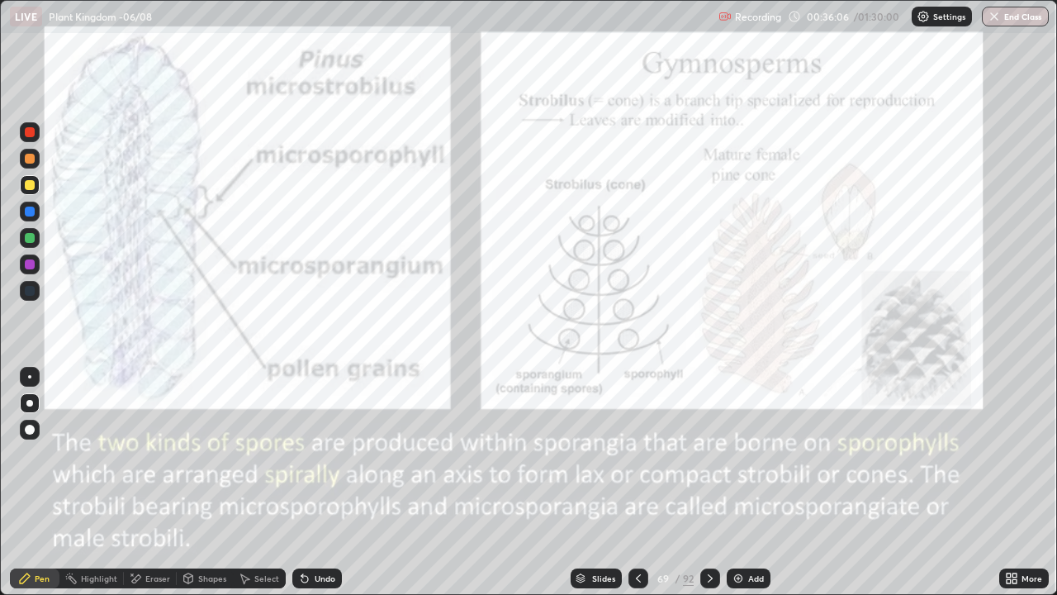
click at [634, 482] on div at bounding box center [638, 578] width 20 height 20
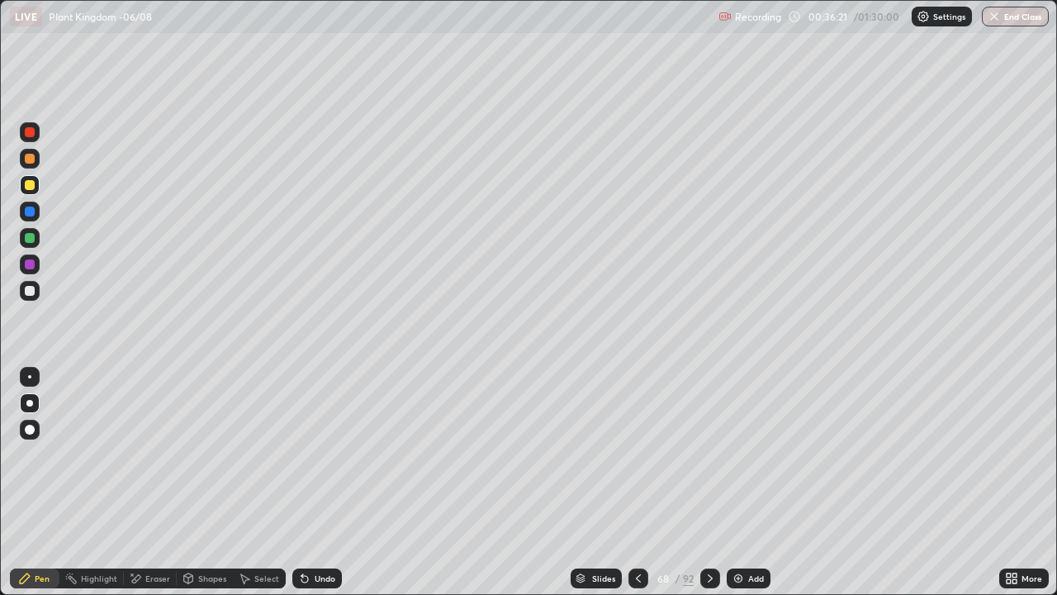
click at [704, 482] on div at bounding box center [710, 578] width 20 height 33
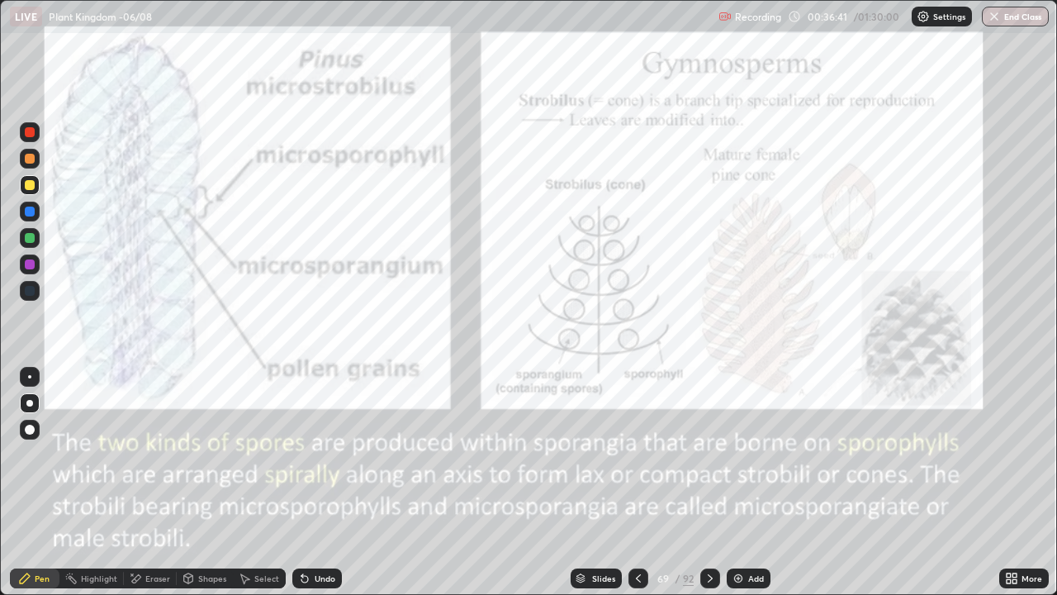
click at [643, 482] on div at bounding box center [638, 578] width 20 height 20
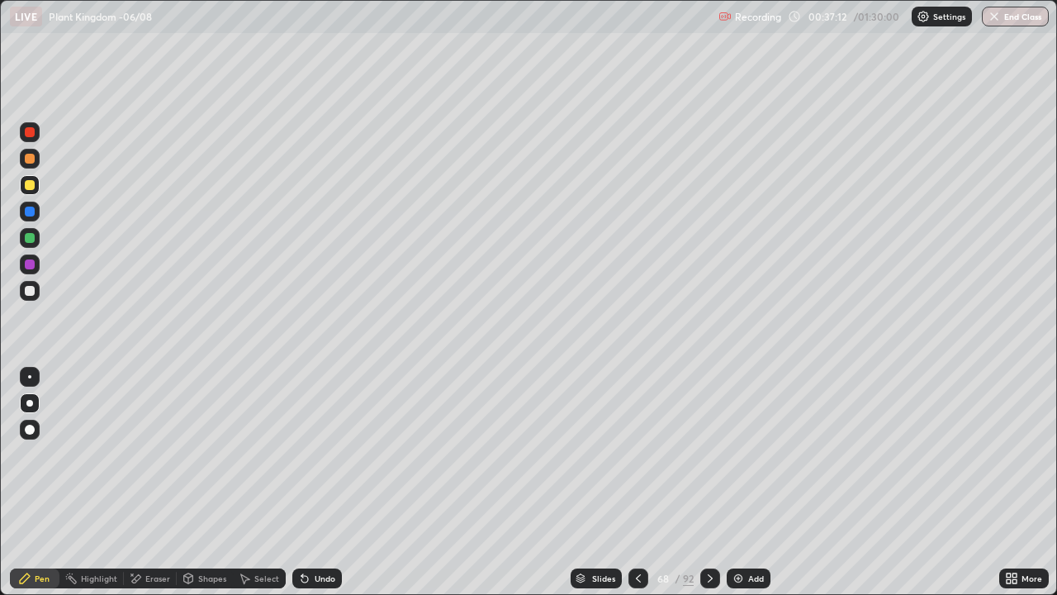
click at [709, 482] on icon at bounding box center [710, 577] width 13 height 13
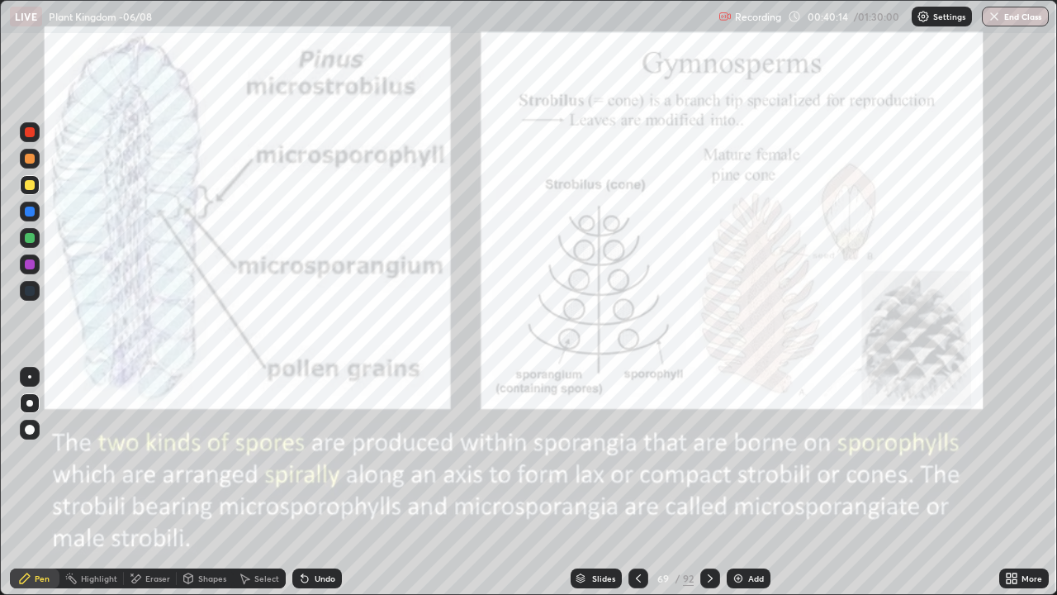
click at [709, 482] on icon at bounding box center [710, 577] width 13 height 13
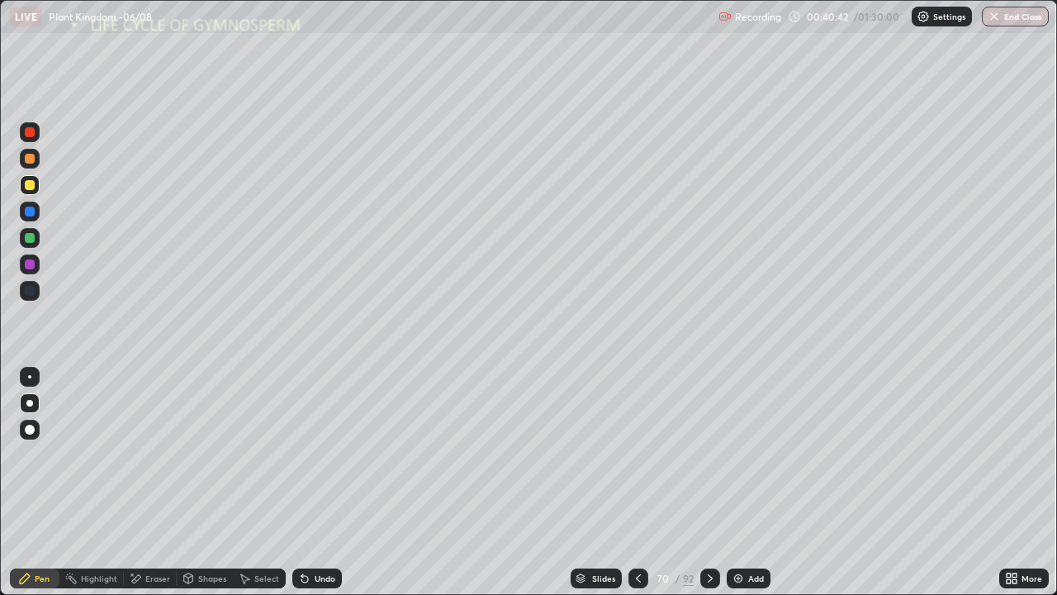
click at [29, 187] on div at bounding box center [30, 185] width 10 height 10
click at [44, 482] on div "Pen" at bounding box center [42, 578] width 15 height 8
click at [30, 401] on div at bounding box center [29, 403] width 7 height 7
click at [29, 183] on div at bounding box center [30, 185] width 10 height 10
click at [201, 482] on div "Shapes" at bounding box center [212, 578] width 28 height 8
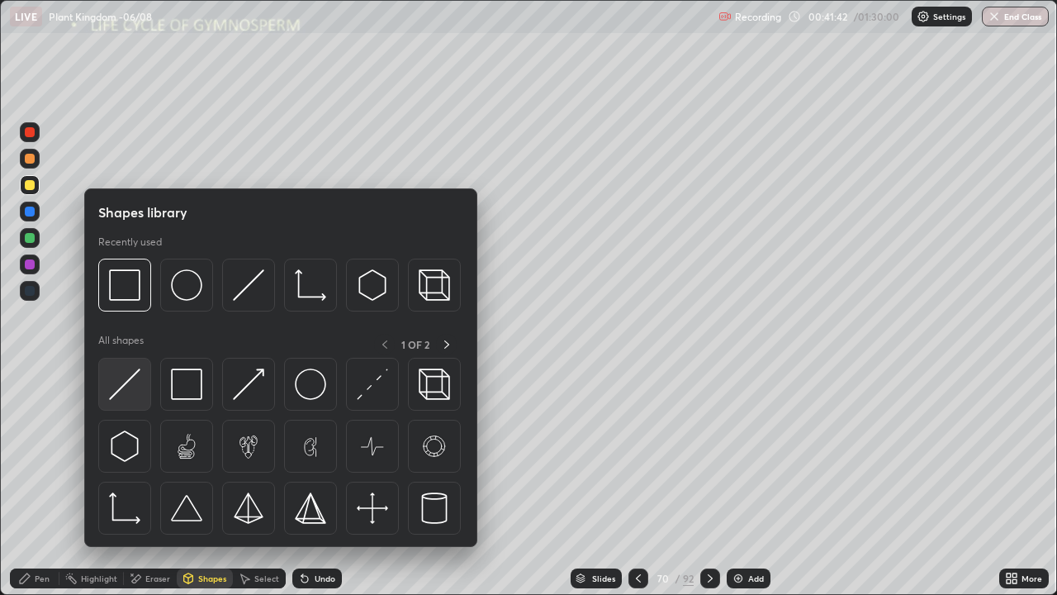
click at [129, 387] on img at bounding box center [124, 383] width 31 height 31
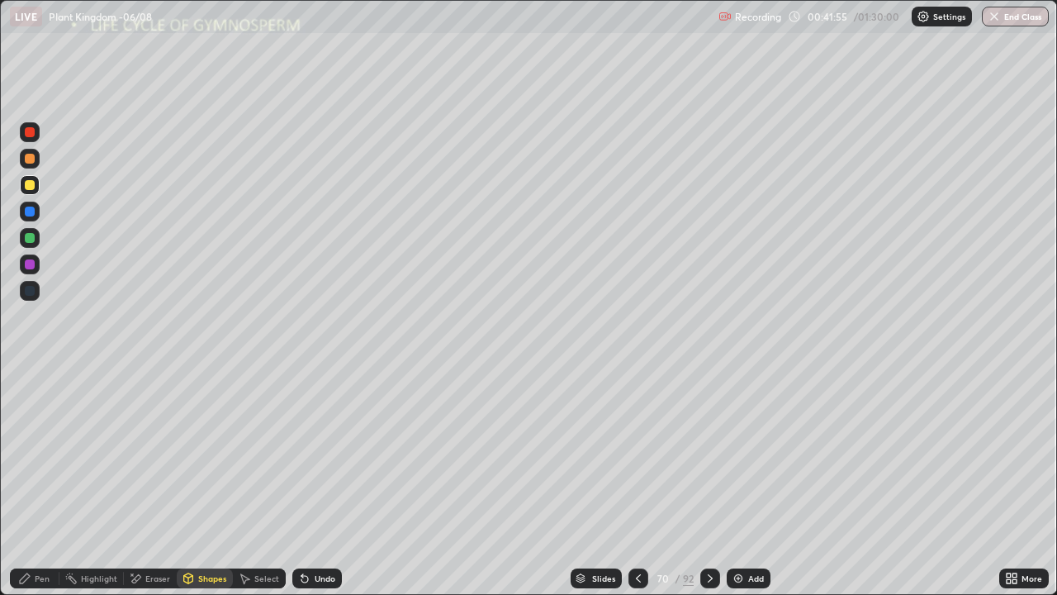
click at [31, 187] on div at bounding box center [30, 185] width 10 height 10
click at [320, 482] on div "Undo" at bounding box center [325, 578] width 21 height 8
click at [28, 482] on icon at bounding box center [25, 578] width 10 height 10
click at [30, 263] on div at bounding box center [30, 264] width 10 height 10
click at [31, 159] on div at bounding box center [30, 159] width 10 height 10
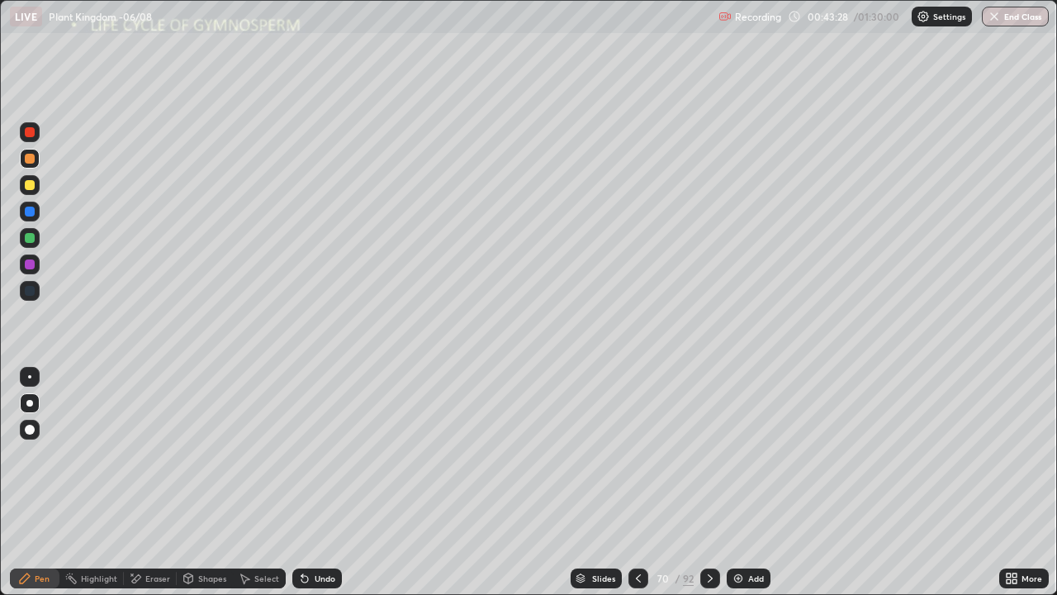
click at [194, 482] on div "Shapes" at bounding box center [205, 578] width 56 height 20
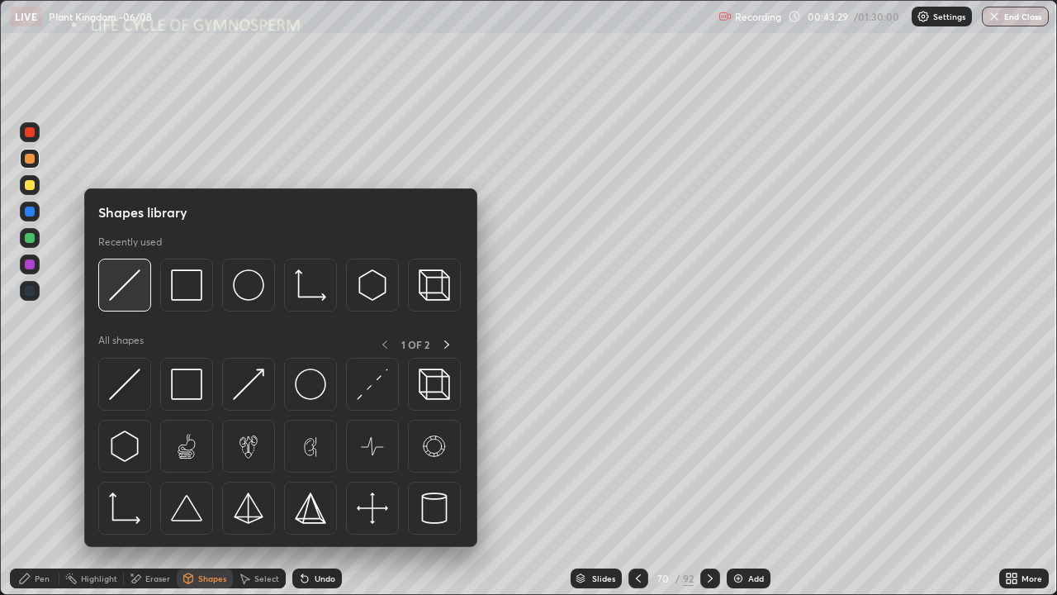
click at [121, 289] on img at bounding box center [124, 284] width 31 height 31
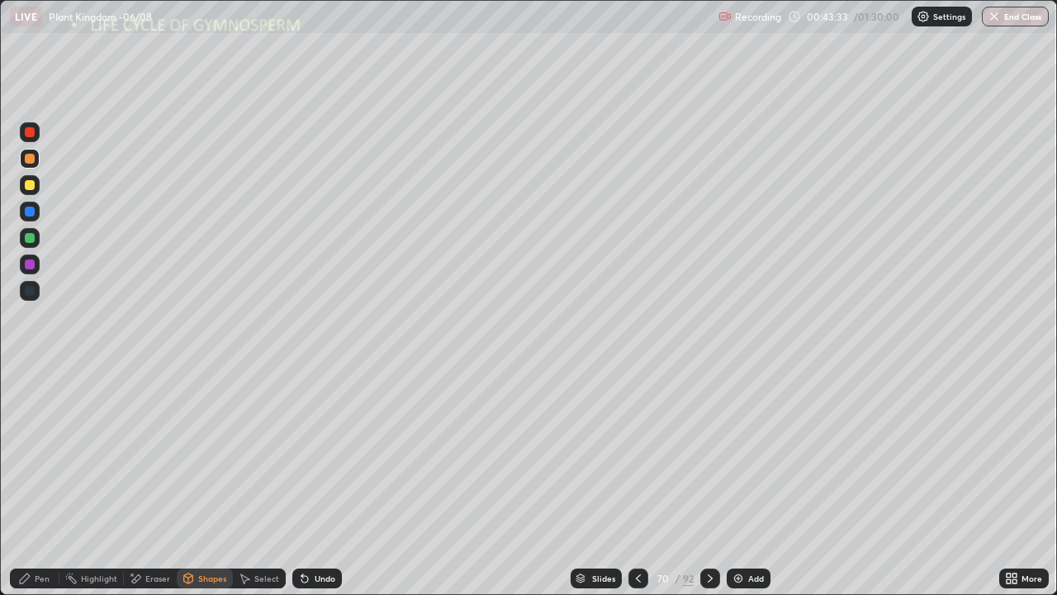
click at [34, 482] on div "Pen" at bounding box center [35, 578] width 50 height 20
click at [30, 377] on div at bounding box center [29, 376] width 3 height 3
click at [30, 400] on div at bounding box center [29, 403] width 7 height 7
click at [30, 186] on div at bounding box center [30, 185] width 10 height 10
click at [320, 482] on div "Undo" at bounding box center [325, 578] width 21 height 8
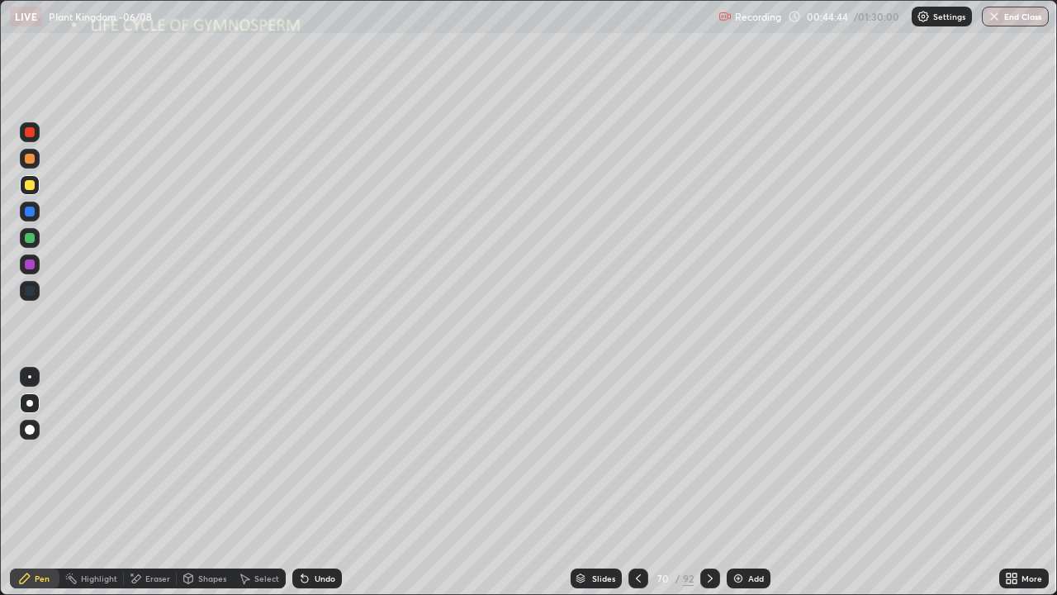
click at [30, 157] on div at bounding box center [30, 159] width 10 height 10
click at [33, 130] on div at bounding box center [30, 132] width 10 height 10
click at [33, 422] on div at bounding box center [30, 430] width 20 height 20
click at [31, 402] on div at bounding box center [29, 403] width 7 height 7
click at [31, 186] on div at bounding box center [30, 185] width 10 height 10
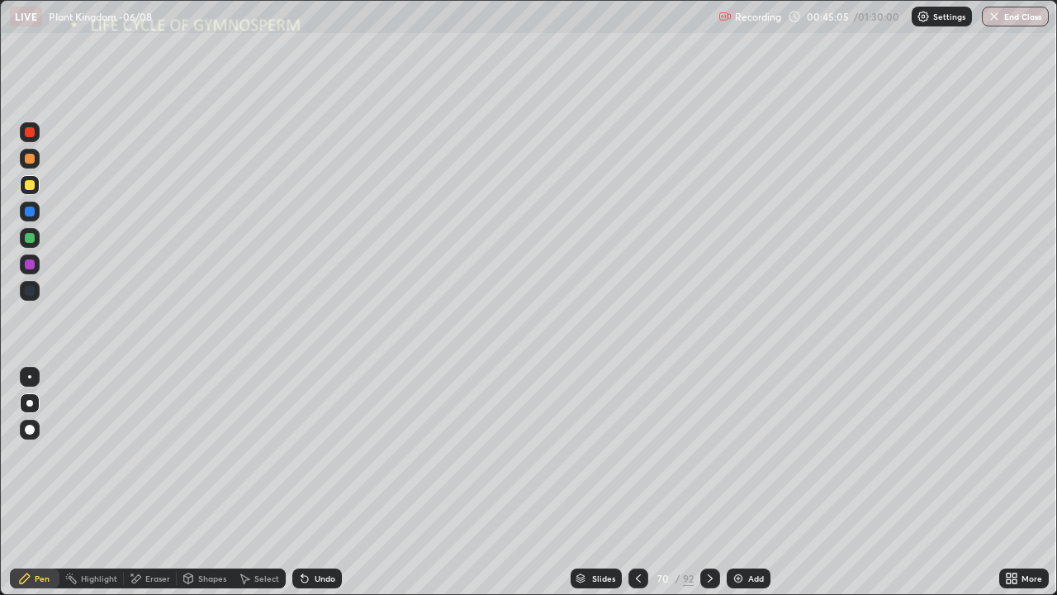
click at [32, 239] on div at bounding box center [30, 238] width 10 height 10
click at [30, 377] on div at bounding box center [29, 376] width 3 height 3
click at [32, 265] on div at bounding box center [30, 264] width 10 height 10
click at [31, 240] on div at bounding box center [30, 238] width 10 height 10
click at [30, 403] on div at bounding box center [29, 403] width 7 height 7
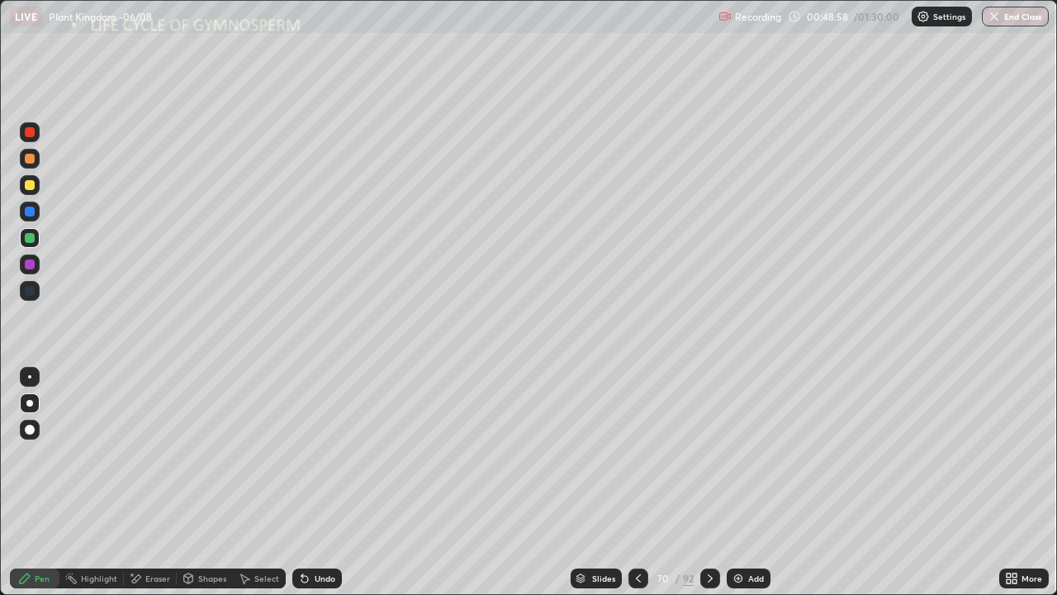
click at [30, 403] on div at bounding box center [29, 403] width 7 height 7
click at [34, 185] on div at bounding box center [30, 185] width 10 height 10
click at [31, 183] on div at bounding box center [30, 185] width 10 height 10
click at [33, 214] on div at bounding box center [30, 211] width 10 height 10
click at [31, 189] on div at bounding box center [30, 185] width 10 height 10
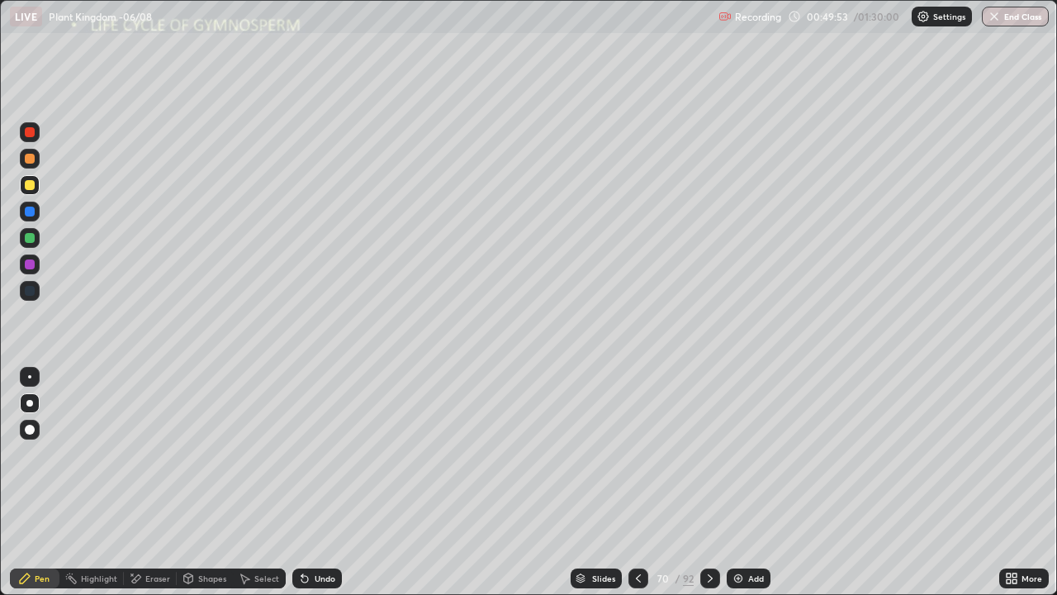
click at [327, 482] on div "Undo" at bounding box center [325, 578] width 21 height 8
click at [331, 482] on div "Undo" at bounding box center [317, 578] width 50 height 20
click at [45, 482] on div "Pen" at bounding box center [35, 578] width 50 height 20
click at [30, 377] on div at bounding box center [29, 376] width 3 height 3
click at [31, 187] on div at bounding box center [30, 185] width 10 height 10
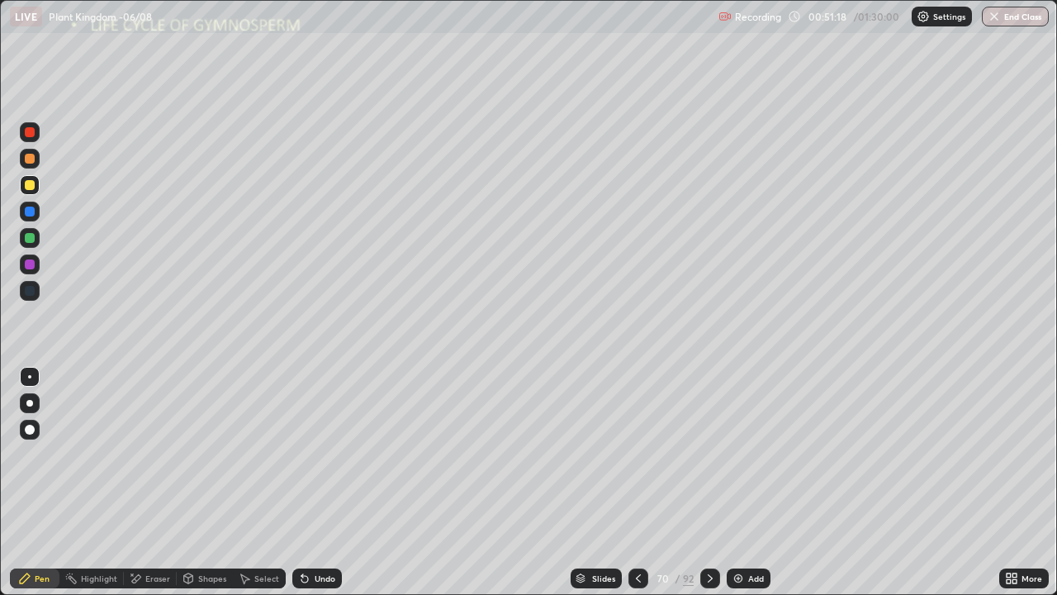
click at [34, 189] on div at bounding box center [30, 185] width 20 height 20
click at [31, 402] on div at bounding box center [29, 403] width 7 height 7
click at [30, 267] on div at bounding box center [30, 264] width 10 height 10
click at [23, 239] on div at bounding box center [30, 238] width 20 height 20
click at [38, 187] on div at bounding box center [30, 185] width 20 height 20
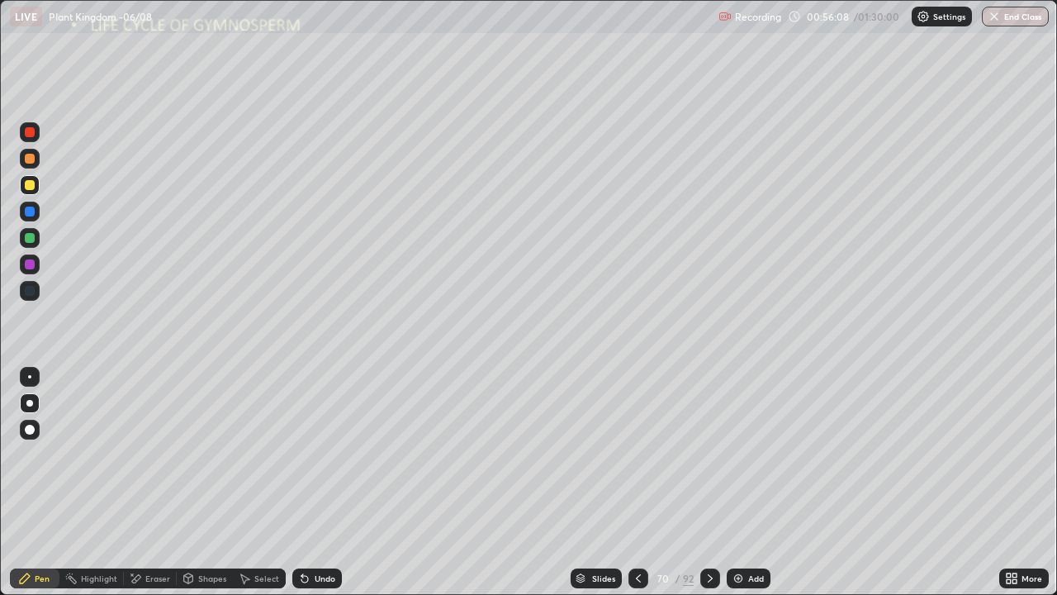
click at [32, 240] on div at bounding box center [30, 238] width 10 height 10
click at [148, 482] on div "Eraser" at bounding box center [157, 578] width 25 height 8
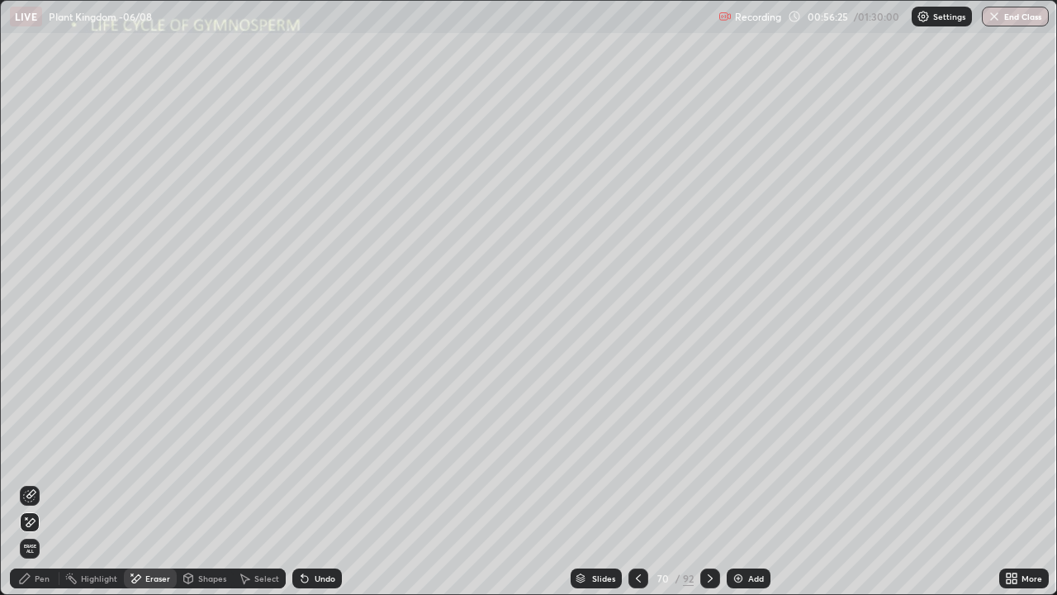
click at [40, 482] on div "Pen" at bounding box center [42, 578] width 15 height 8
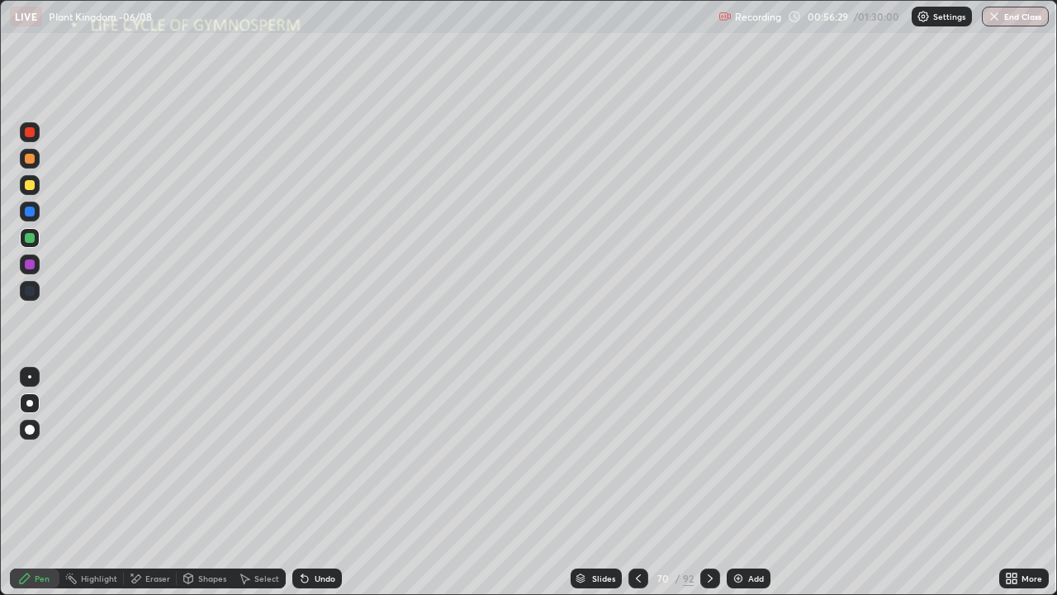
click at [34, 184] on div at bounding box center [30, 185] width 10 height 10
click at [36, 239] on div at bounding box center [30, 238] width 20 height 20
click at [31, 187] on div at bounding box center [30, 185] width 10 height 10
click at [321, 482] on div "Undo" at bounding box center [325, 578] width 21 height 8
click at [314, 482] on div "Undo" at bounding box center [317, 578] width 50 height 20
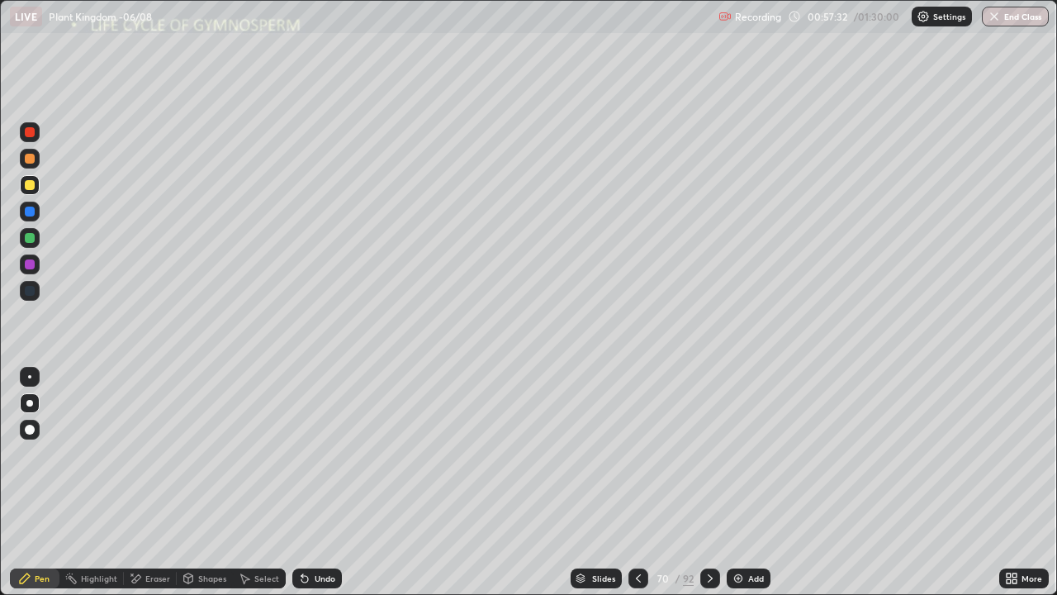
click at [31, 236] on div at bounding box center [30, 238] width 10 height 10
click at [28, 183] on div at bounding box center [30, 185] width 10 height 10
click at [31, 427] on div at bounding box center [30, 429] width 10 height 10
click at [31, 241] on div at bounding box center [30, 238] width 10 height 10
click at [36, 379] on div at bounding box center [30, 377] width 20 height 20
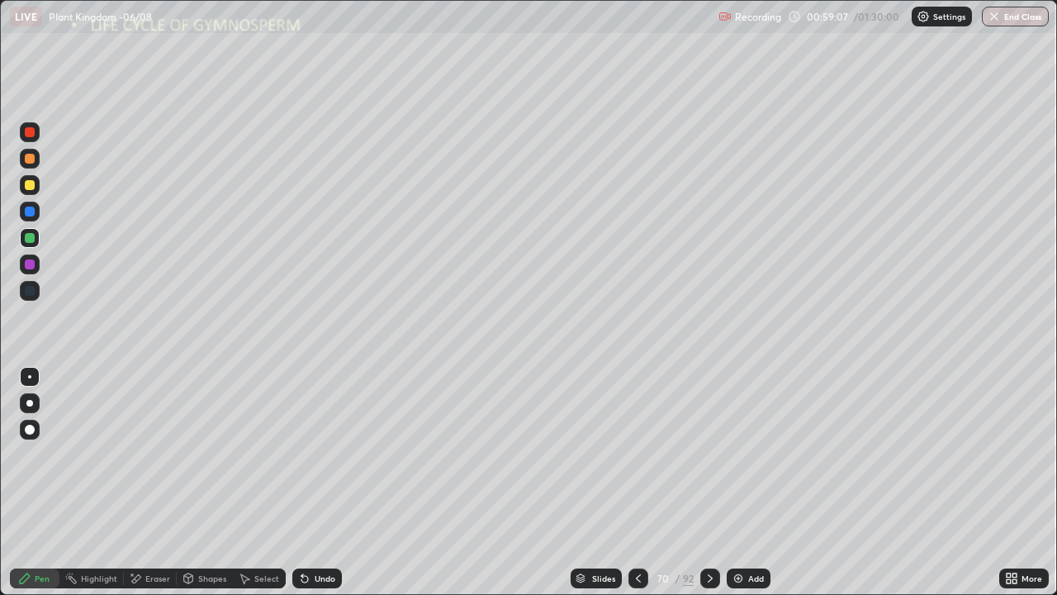
click at [36, 187] on div at bounding box center [30, 185] width 20 height 20
click at [30, 132] on div at bounding box center [30, 132] width 10 height 10
click at [709, 482] on div at bounding box center [710, 578] width 20 height 33
click at [335, 482] on div "Undo" at bounding box center [317, 578] width 50 height 20
click at [27, 410] on div at bounding box center [30, 403] width 20 height 20
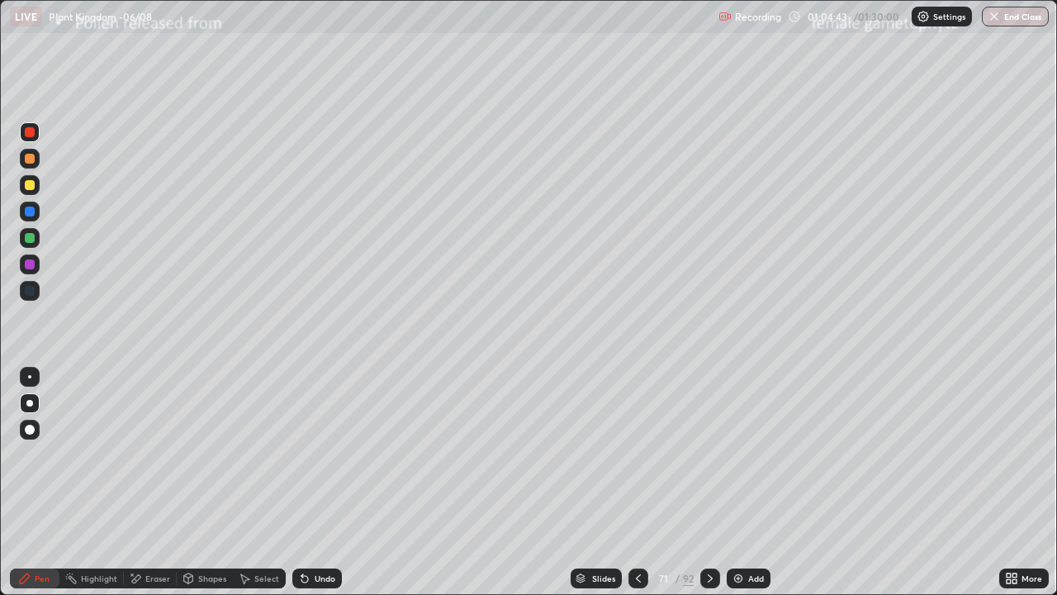
click at [28, 235] on div at bounding box center [30, 238] width 10 height 10
click at [38, 189] on div at bounding box center [30, 185] width 20 height 20
click at [27, 240] on div at bounding box center [30, 238] width 10 height 10
click at [638, 482] on icon at bounding box center [638, 577] width 13 height 13
click at [711, 482] on icon at bounding box center [710, 577] width 13 height 13
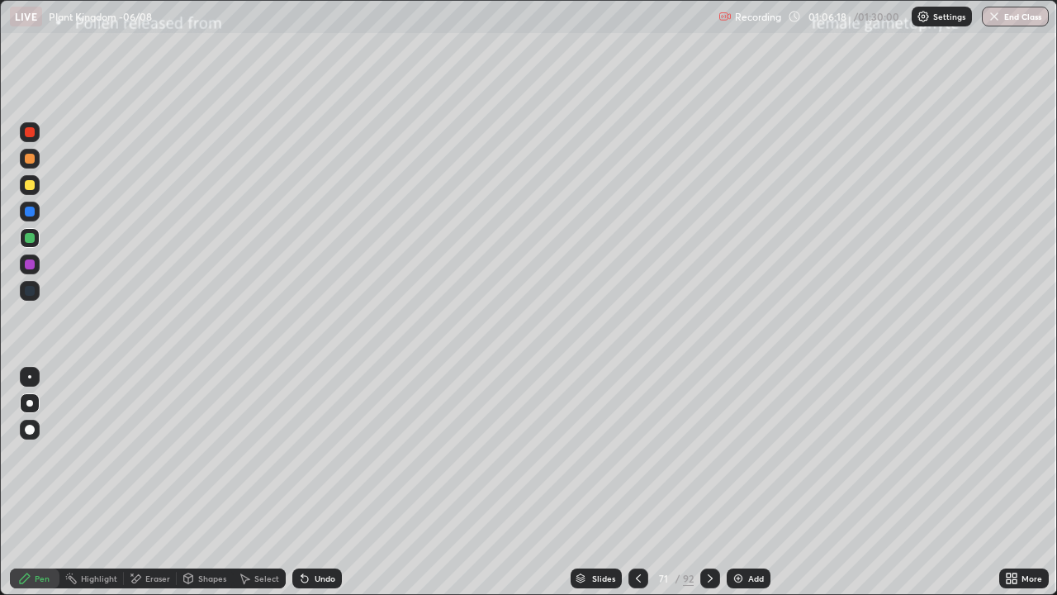
click at [31, 184] on div at bounding box center [30, 185] width 10 height 10
click at [32, 238] on div at bounding box center [30, 238] width 10 height 10
click at [30, 138] on div at bounding box center [30, 132] width 20 height 20
click at [28, 187] on div at bounding box center [30, 185] width 10 height 10
click at [30, 139] on div at bounding box center [30, 132] width 20 height 20
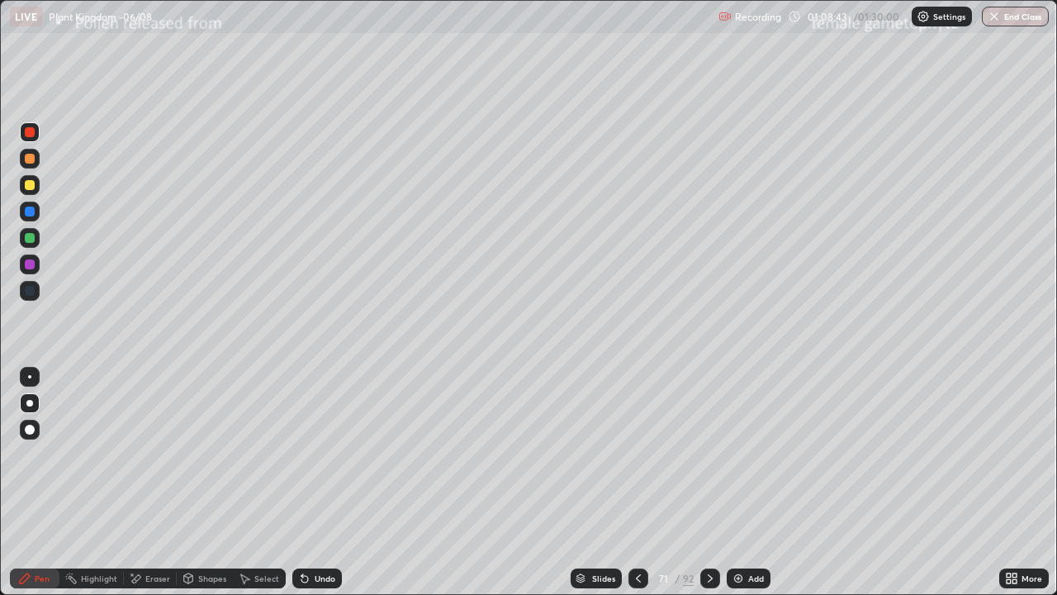
click at [34, 192] on div at bounding box center [30, 185] width 20 height 20
click at [31, 183] on div at bounding box center [30, 185] width 10 height 10
click at [33, 237] on div at bounding box center [30, 238] width 10 height 10
click at [30, 186] on div at bounding box center [30, 185] width 10 height 10
click at [638, 482] on icon at bounding box center [638, 578] width 5 height 8
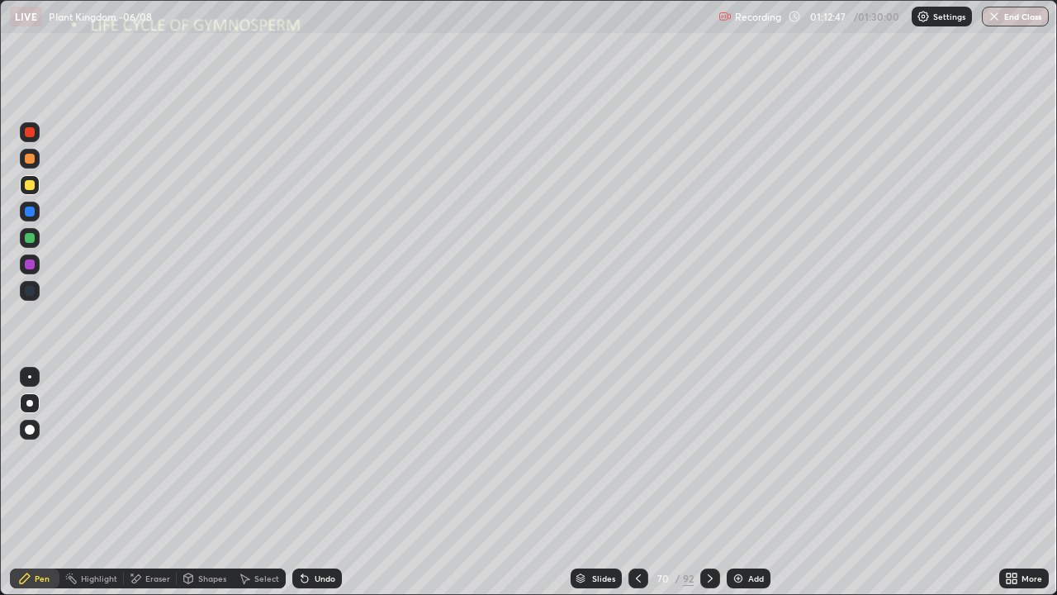
click at [715, 482] on icon at bounding box center [710, 577] width 13 height 13
click at [710, 482] on icon at bounding box center [710, 577] width 13 height 13
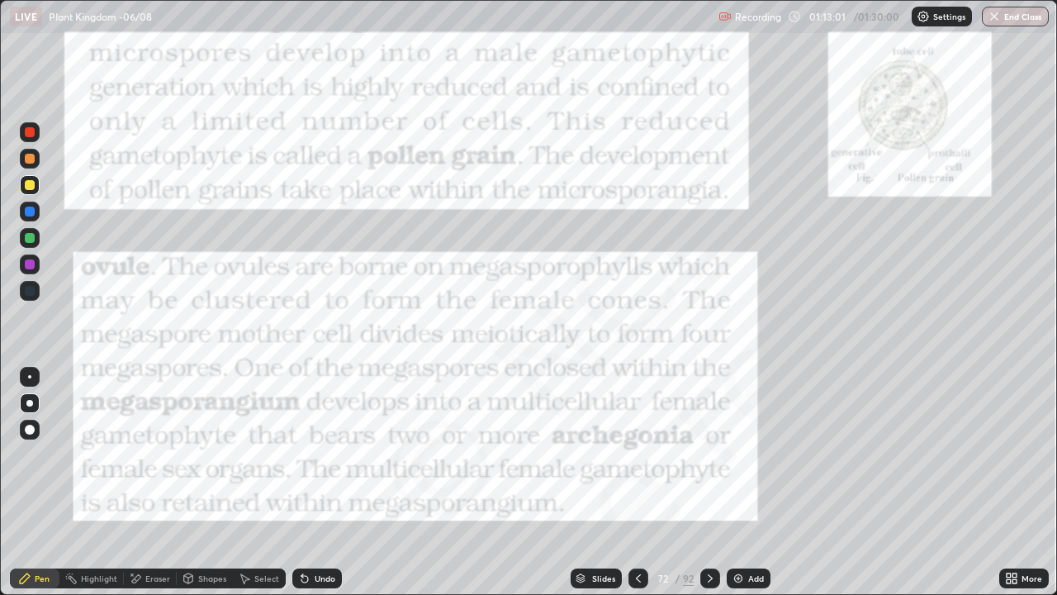
click at [638, 482] on icon at bounding box center [638, 578] width 5 height 8
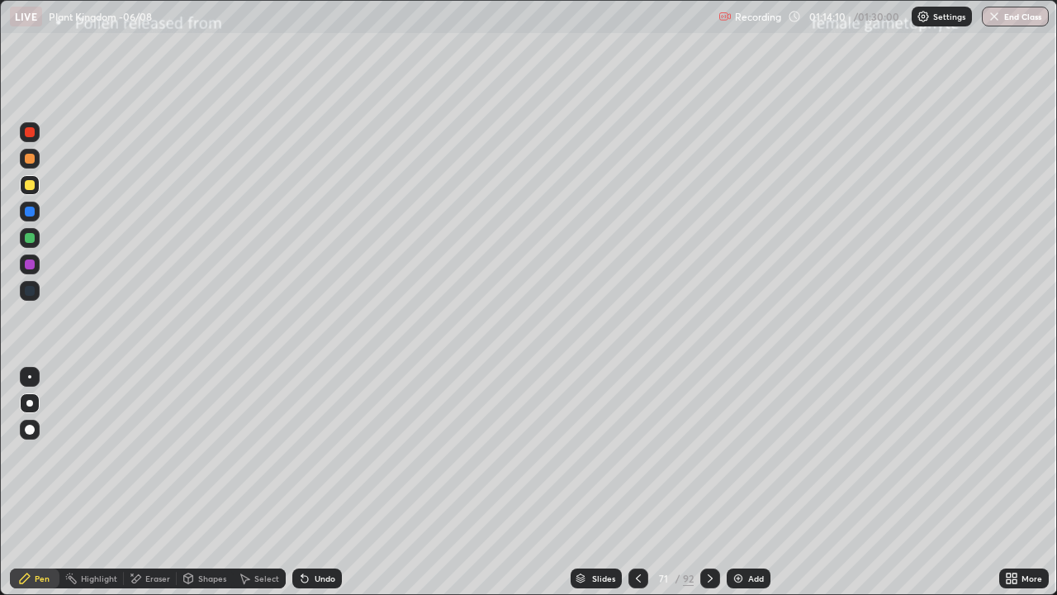
click at [709, 482] on icon at bounding box center [710, 577] width 13 height 13
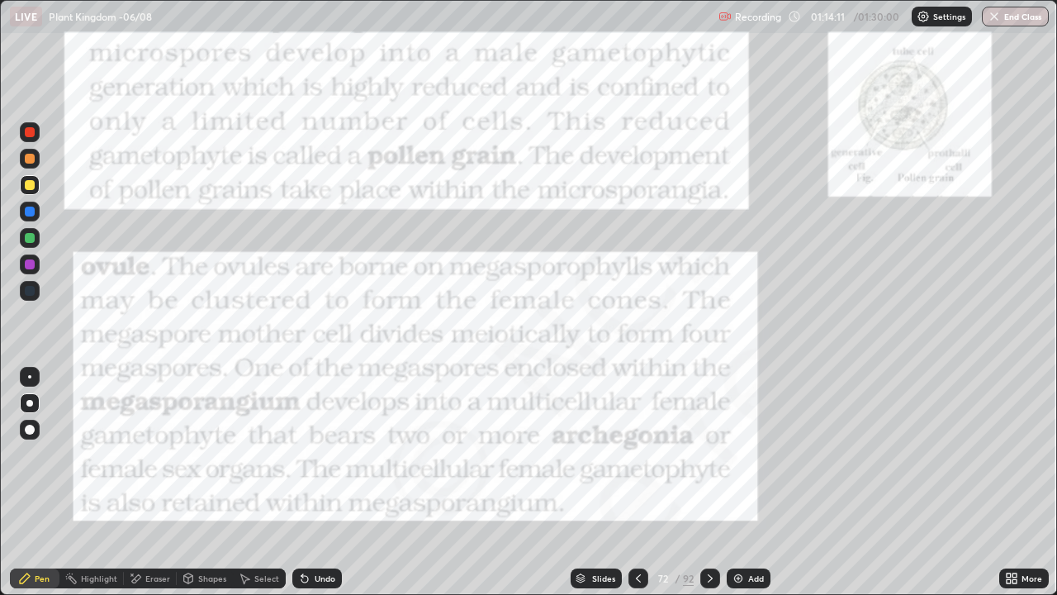
click at [637, 482] on icon at bounding box center [638, 577] width 13 height 13
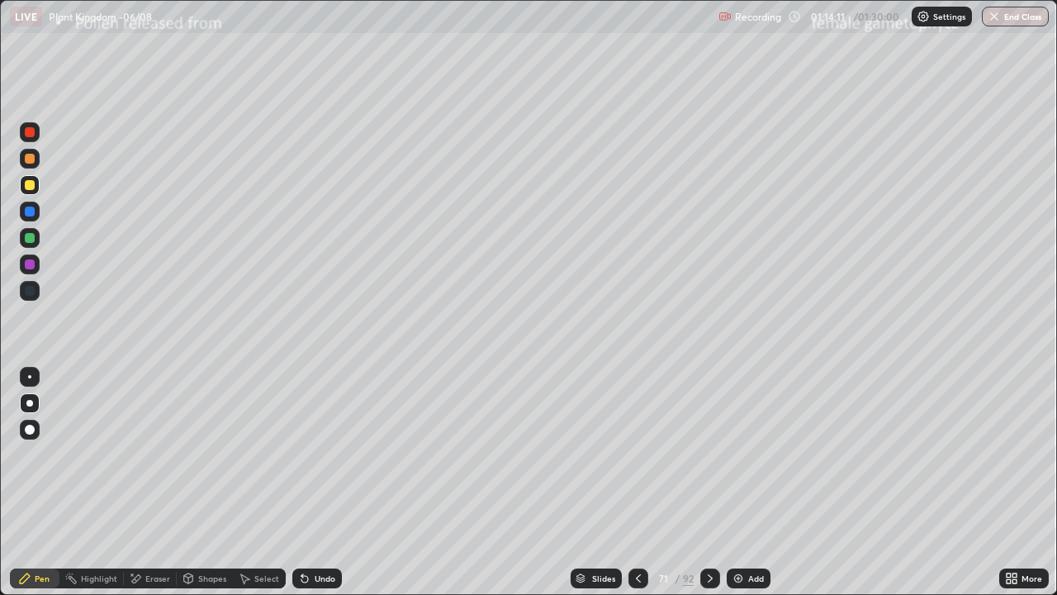
click at [730, 482] on div "Add" at bounding box center [749, 578] width 44 height 20
click at [31, 294] on div at bounding box center [30, 291] width 10 height 10
click at [1036, 17] on button "End Class" at bounding box center [1015, 17] width 67 height 20
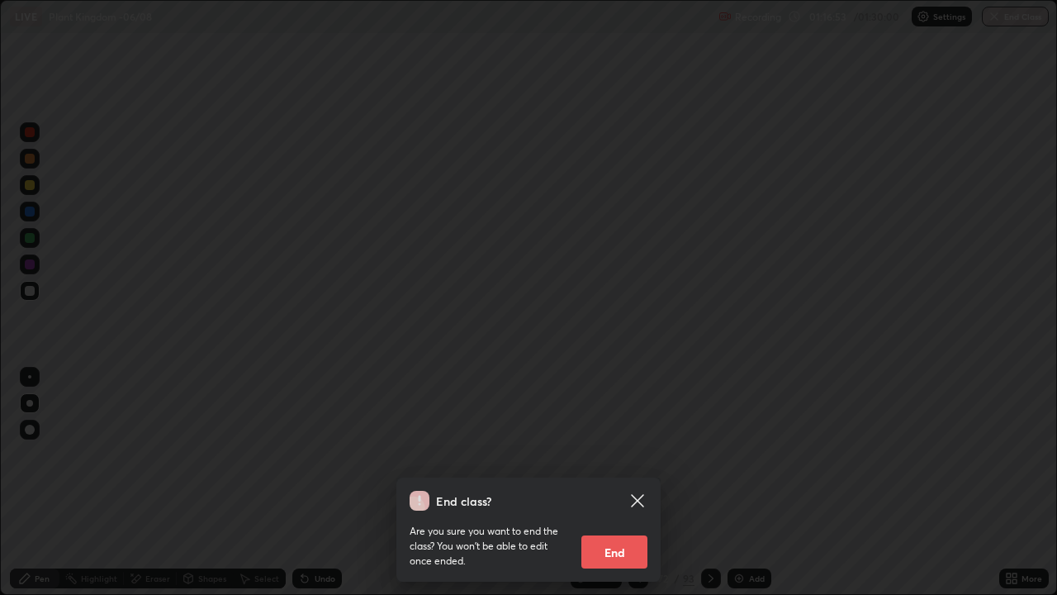
click at [633, 482] on button "End" at bounding box center [614, 551] width 66 height 33
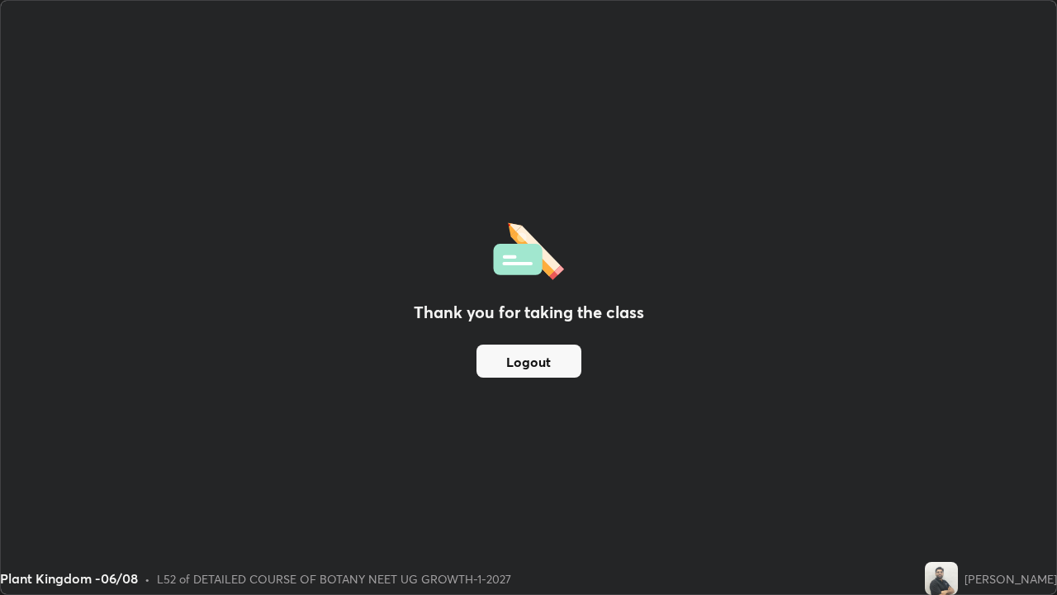
click at [530, 370] on button "Logout" at bounding box center [529, 360] width 105 height 33
